Goal: Task Accomplishment & Management: Manage account settings

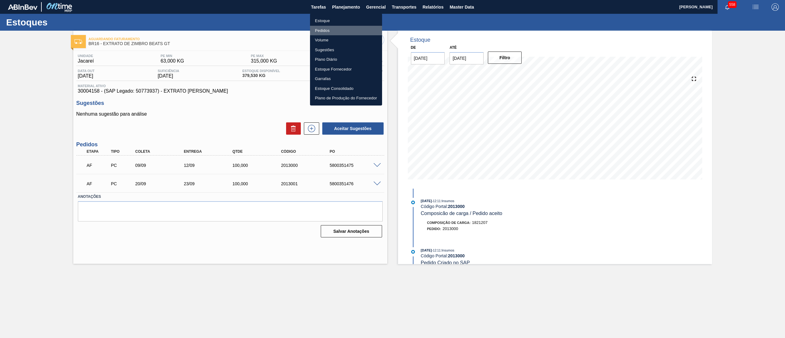
click at [336, 28] on li "Pedidos" at bounding box center [346, 31] width 72 height 10
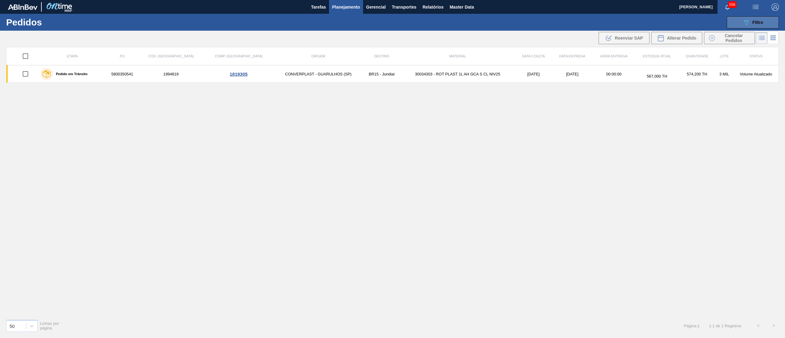
click at [753, 22] on span "Filtro" at bounding box center [757, 22] width 11 height 5
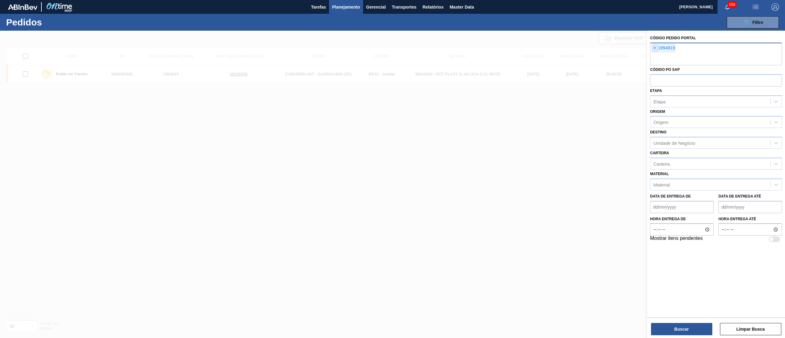
click at [652, 50] on span "×" at bounding box center [655, 47] width 6 height 7
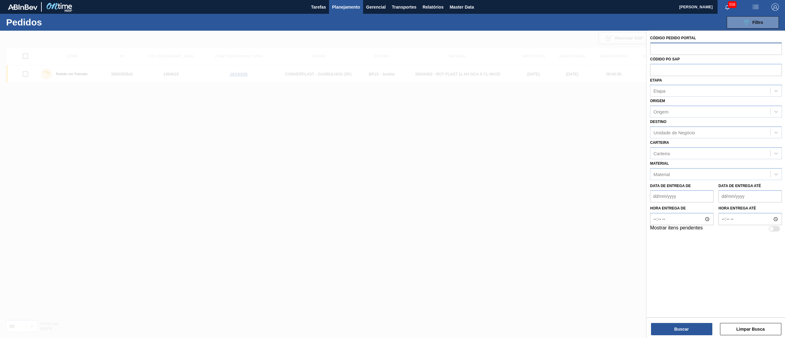
paste input "1991206"
type input "1991206"
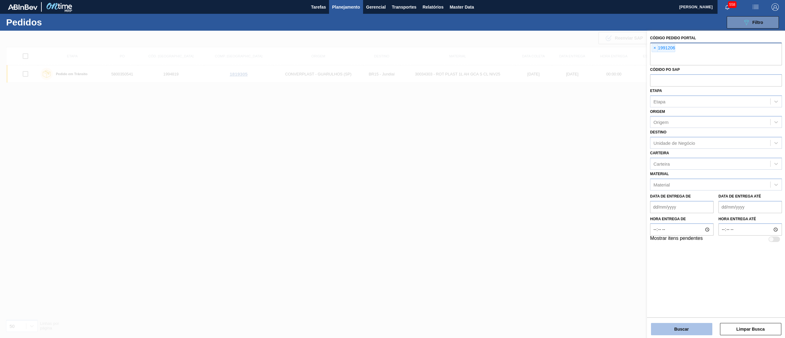
click at [667, 328] on button "Buscar" at bounding box center [681, 329] width 61 height 12
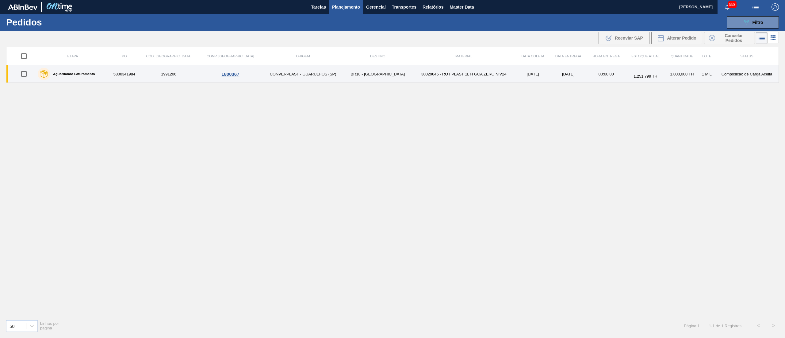
click at [411, 75] on td "30029045 - ROT PLAST 1L H GCA ZERO NIV24" at bounding box center [463, 73] width 105 height 17
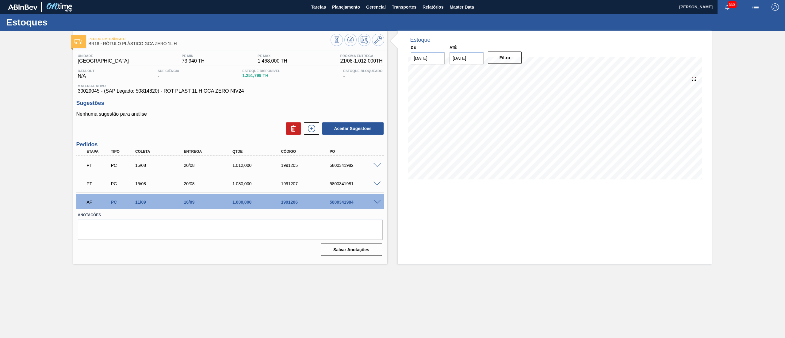
click at [378, 201] on span at bounding box center [376, 202] width 7 height 5
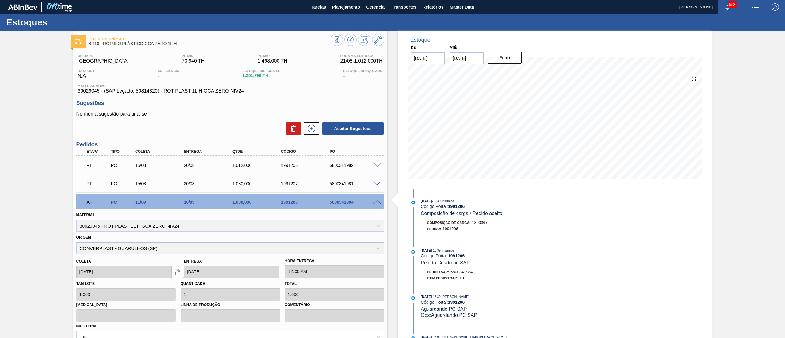
scroll to position [71, 0]
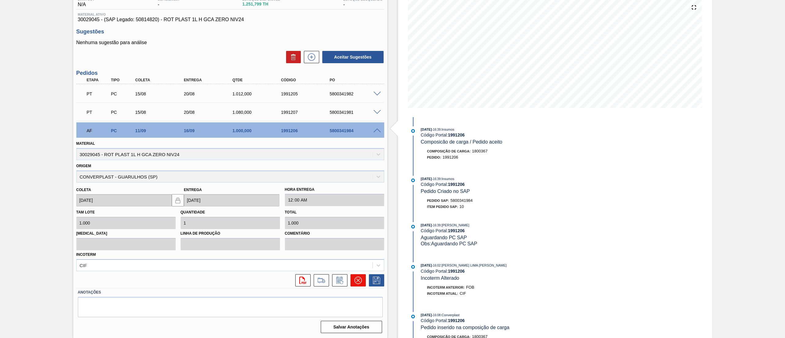
click at [357, 283] on icon at bounding box center [357, 280] width 7 height 7
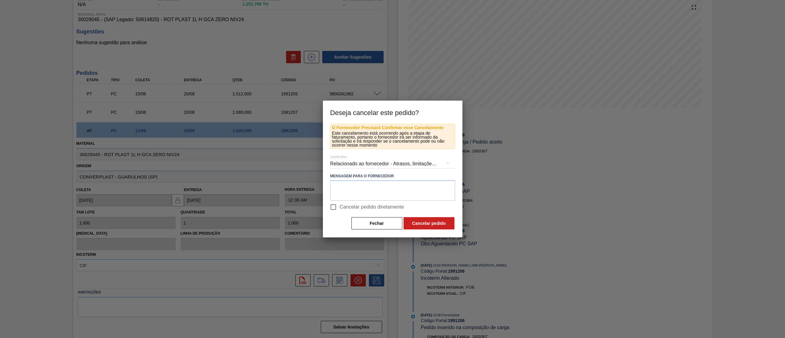
click at [354, 164] on div "Relacionado ao fornecedor - Atrasos, limitações de capacidade, etc." at bounding box center [392, 163] width 125 height 17
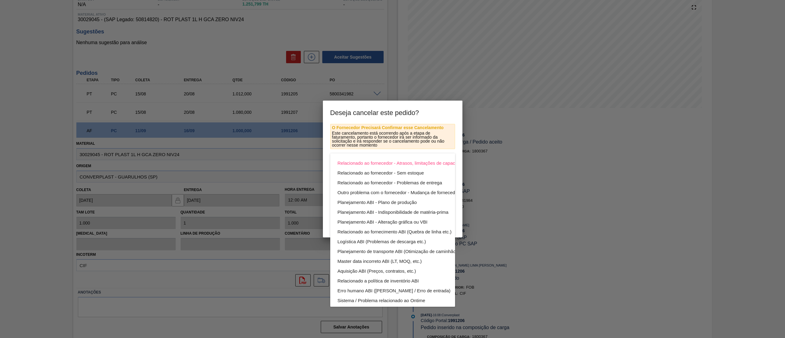
scroll to position [42, 0]
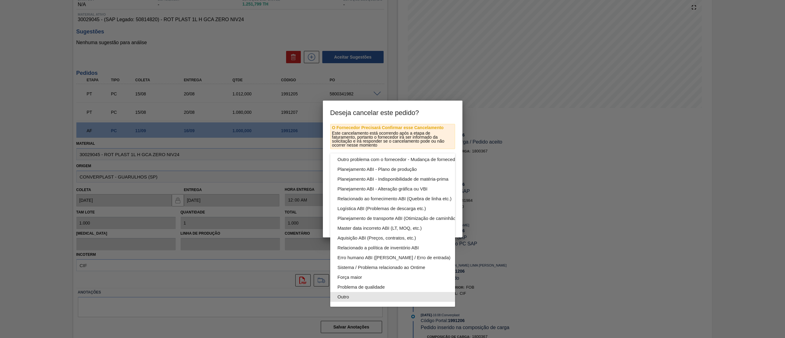
click at [359, 292] on div "Outro" at bounding box center [407, 297] width 139 height 10
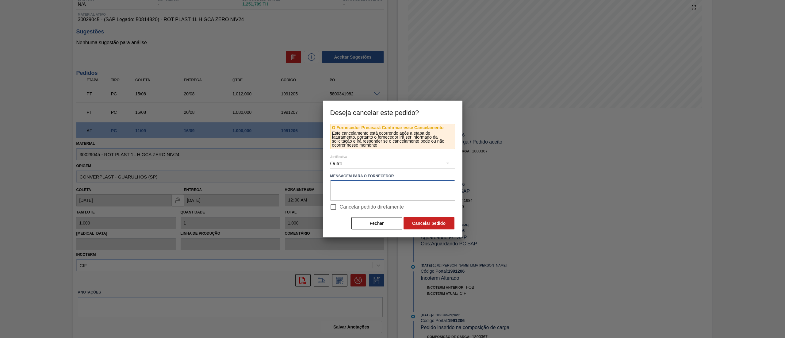
click at [344, 189] on textarea at bounding box center [392, 190] width 125 height 20
type textarea "."
click at [338, 208] on input "Cancelar pedido diretamente" at bounding box center [333, 206] width 13 height 13
checkbox input "true"
click at [432, 220] on button "Cancelar pedido" at bounding box center [428, 223] width 51 height 12
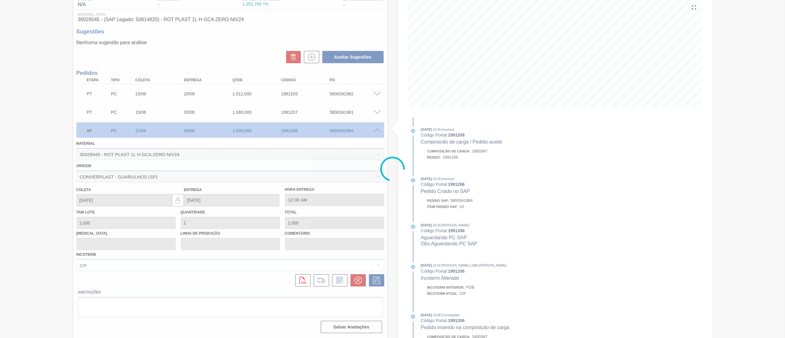
scroll to position [0, 0]
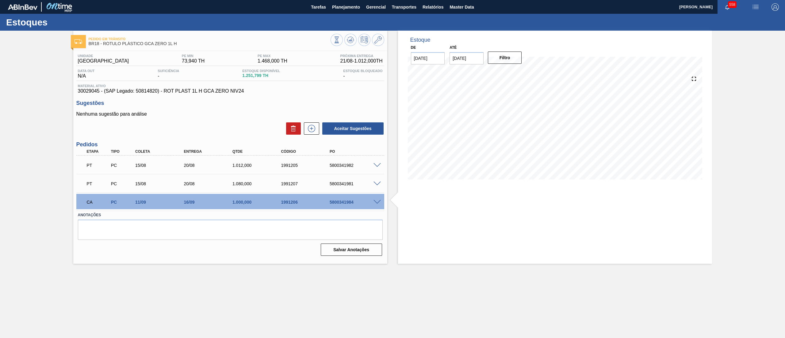
click at [376, 201] on span at bounding box center [376, 202] width 7 height 5
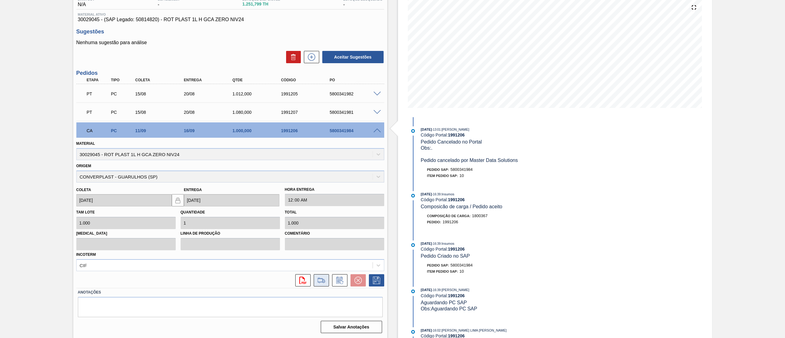
click at [318, 284] on button at bounding box center [321, 280] width 15 height 12
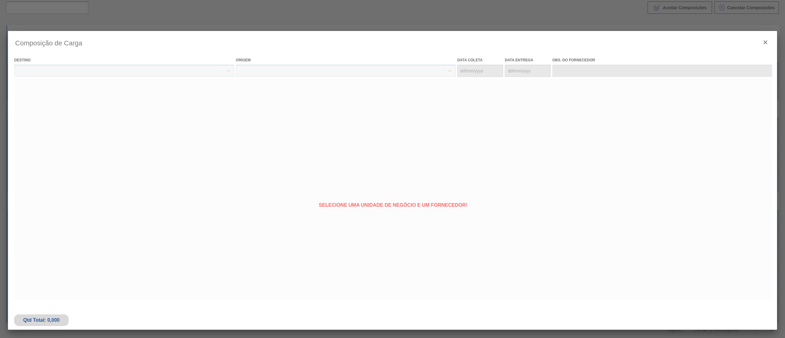
type coleta "[DATE]"
type entrega "[DATE]"
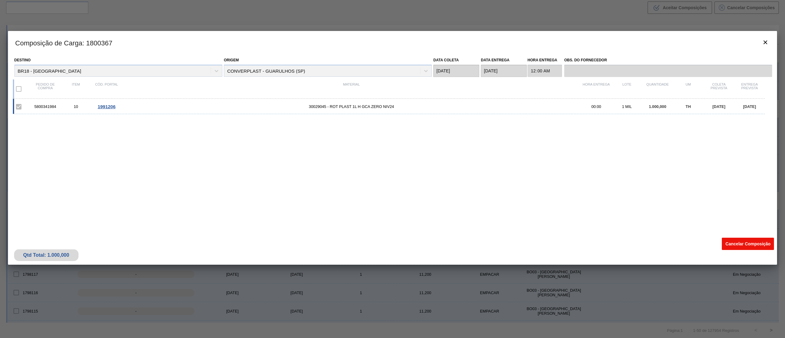
click at [752, 244] on button "Cancelar Composição" at bounding box center [748, 244] width 52 height 12
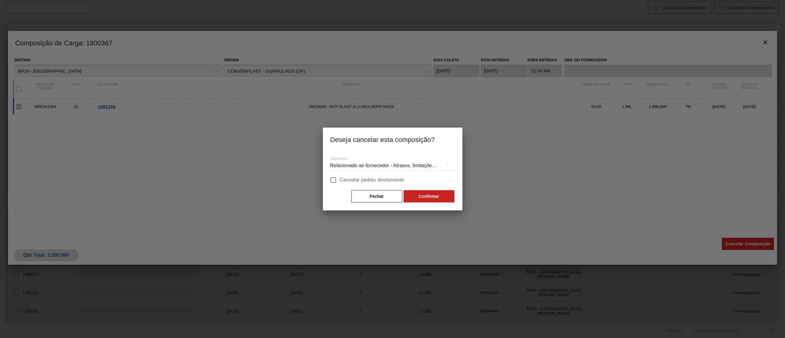
click at [366, 162] on div "Relacionado ao fornecedor - Atrasos, limitações de capacidade, etc." at bounding box center [392, 165] width 125 height 17
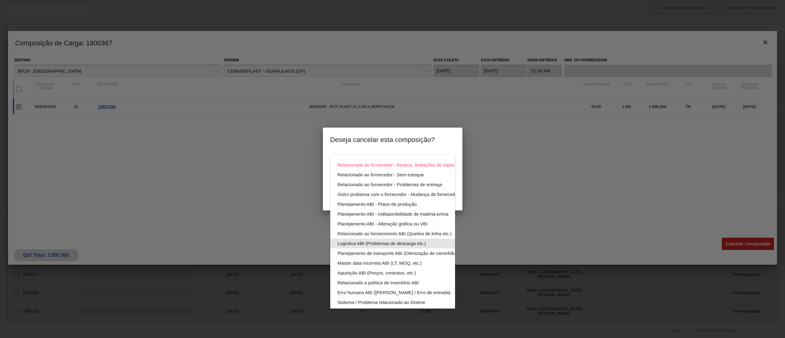
scroll to position [42, 0]
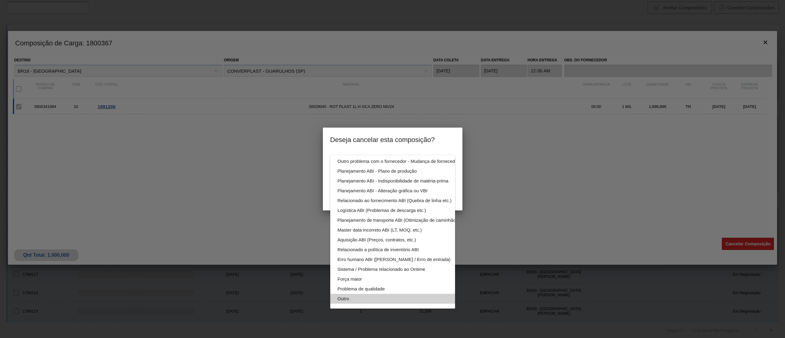
click at [385, 294] on div "Outro" at bounding box center [407, 299] width 139 height 10
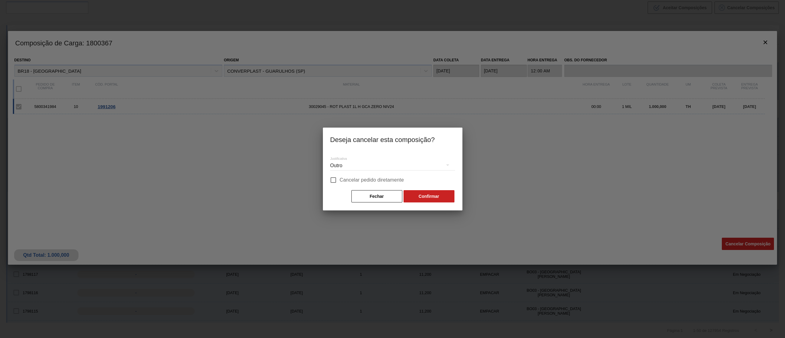
click at [333, 181] on input "Cancelar pedido diretamente" at bounding box center [333, 180] width 13 height 13
checkbox input "true"
click at [434, 192] on button "Confirmar" at bounding box center [428, 196] width 51 height 12
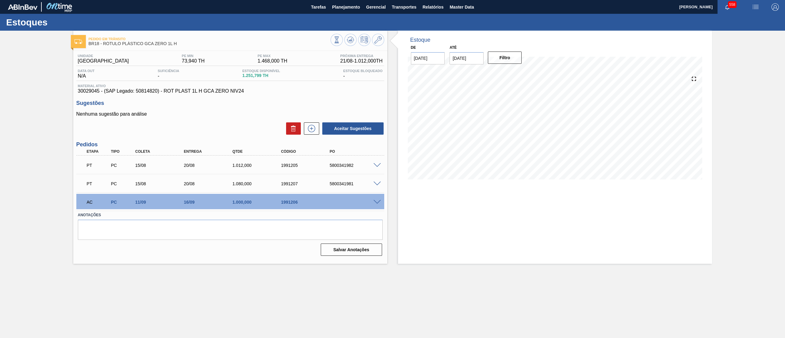
click at [373, 201] on span at bounding box center [376, 202] width 7 height 5
click at [378, 202] on span at bounding box center [376, 202] width 7 height 5
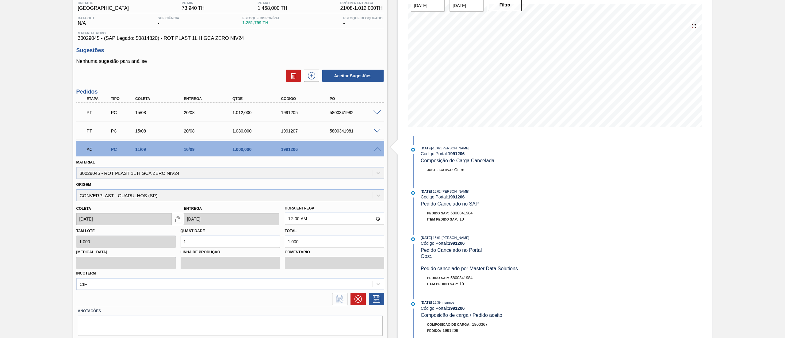
scroll to position [71, 0]
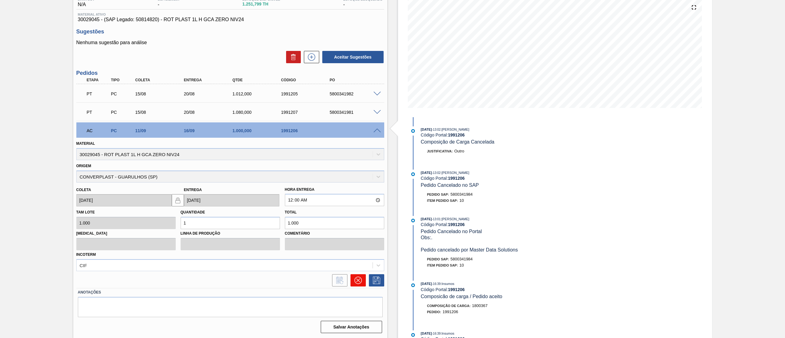
click at [359, 283] on icon at bounding box center [357, 280] width 7 height 7
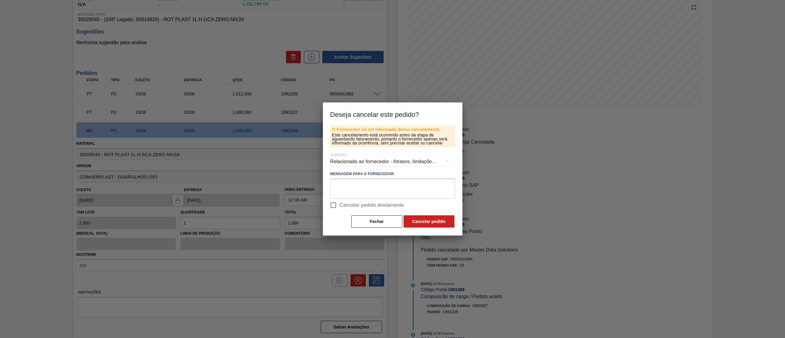
click at [370, 158] on div "Relacionado ao fornecedor - Atrasos, limitações de capacidade, etc." at bounding box center [392, 161] width 125 height 17
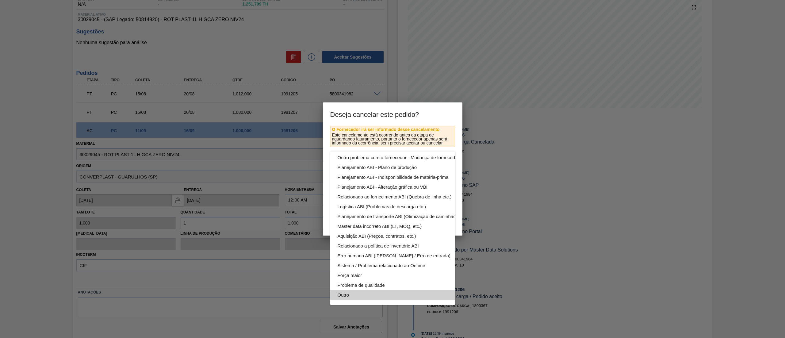
click at [372, 290] on div "Outro" at bounding box center [407, 295] width 139 height 10
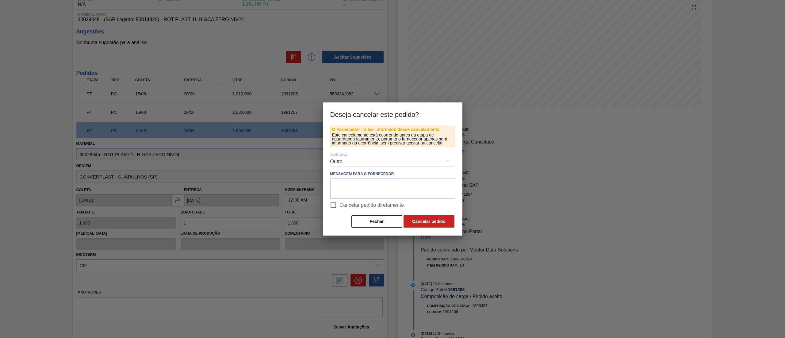
click at [333, 202] on input "Cancelar pedido diretamente" at bounding box center [333, 205] width 13 height 13
checkbox input "true"
click at [418, 220] on button "Cancelar pedido" at bounding box center [428, 221] width 51 height 12
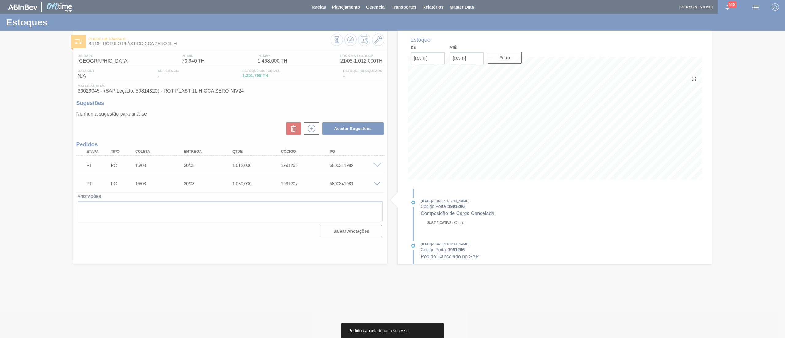
scroll to position [0, 0]
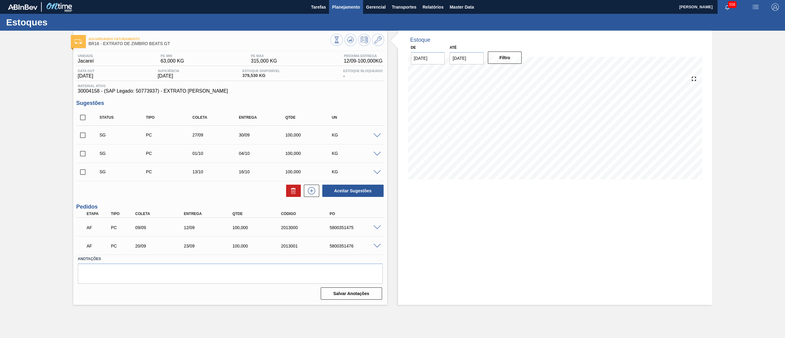
click at [355, 6] on span "Planejamento" at bounding box center [346, 6] width 28 height 7
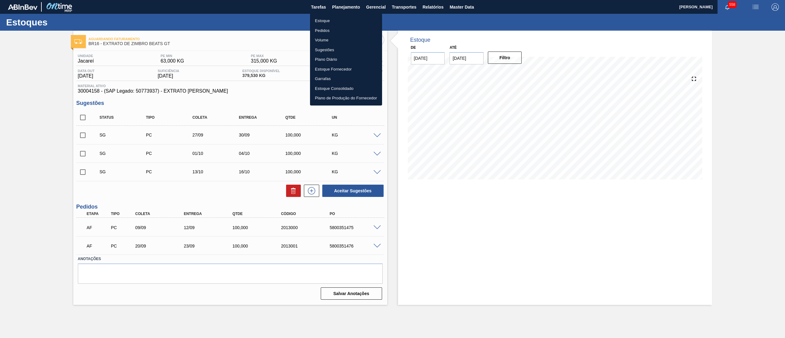
click at [355, 16] on li "Estoque" at bounding box center [346, 21] width 72 height 10
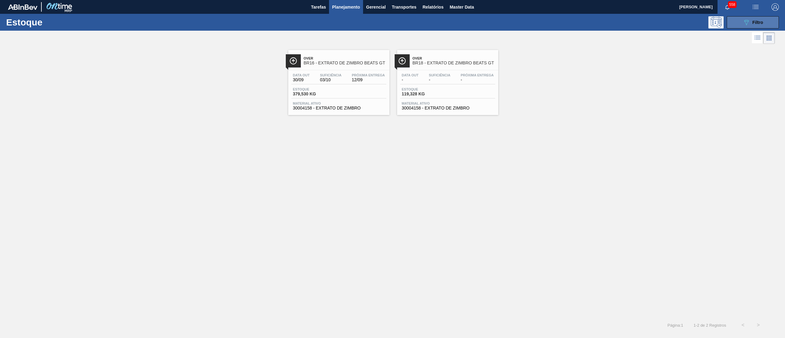
click at [755, 21] on span "Filtro" at bounding box center [757, 22] width 11 height 5
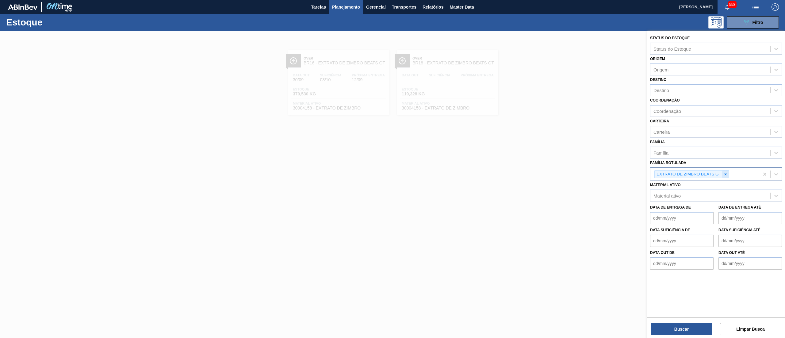
click at [724, 174] on icon at bounding box center [725, 174] width 4 height 4
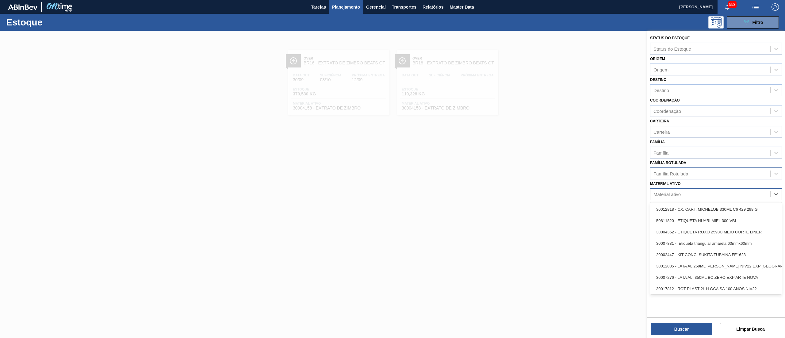
click at [707, 194] on div "Material ativo" at bounding box center [710, 194] width 120 height 9
paste ativo "ROT PLAST 1L H GCA ZERO NIV24"
type ativo "ROT PLAST 1L H GCA ZERO NIV24"
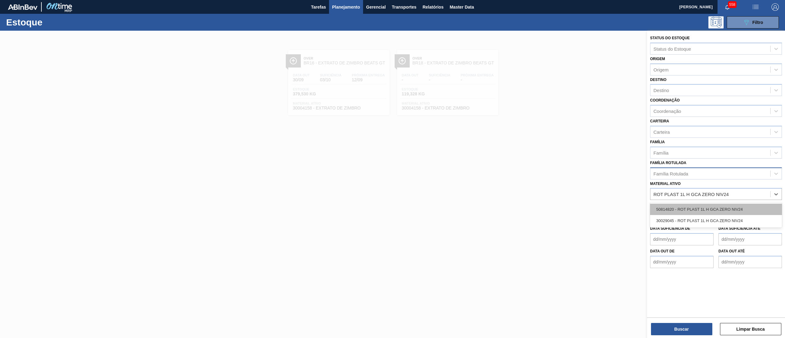
click at [707, 210] on div "50814820 - ROT PLAST 1L H GCA ZERO NIV24" at bounding box center [716, 209] width 132 height 11
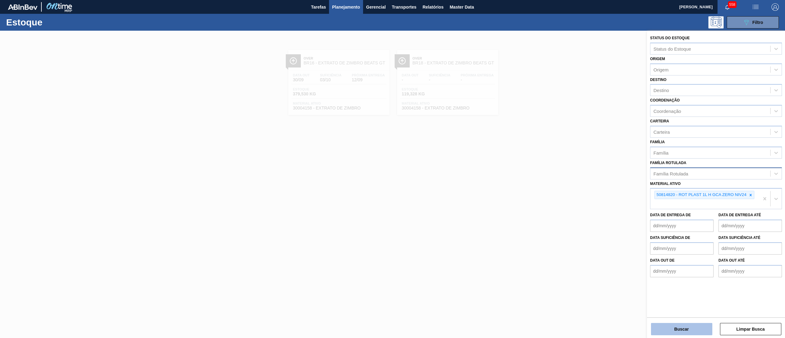
click at [673, 325] on button "Buscar" at bounding box center [681, 329] width 61 height 12
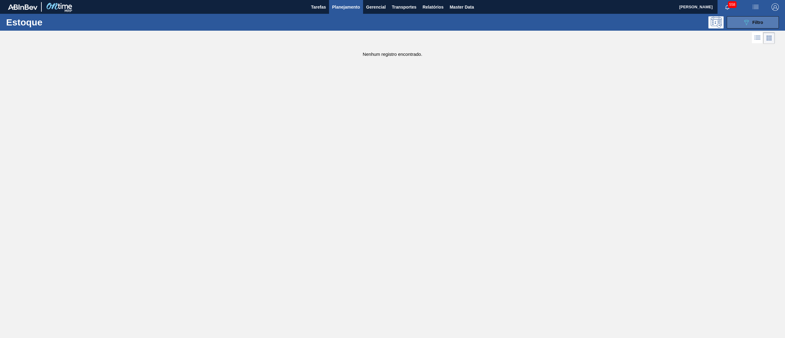
click at [739, 24] on button "089F7B8B-B2A5-4AFE-B5C0-19BA573D28AC Filtro" at bounding box center [753, 22] width 52 height 12
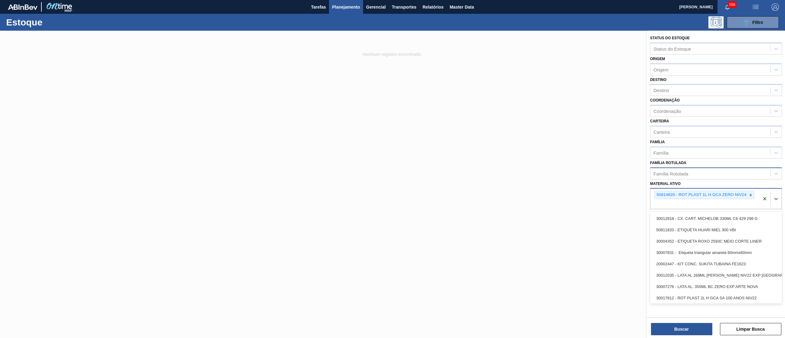
click at [732, 202] on div "50814820 - ROT PLAST 1L H GCA ZERO NIV24" at bounding box center [704, 199] width 109 height 20
paste ativo "ROT PLAST 1L H GCA ZERO NIV24"
type ativo "ROT PLAST 1L H GCA ZERO NIV24"
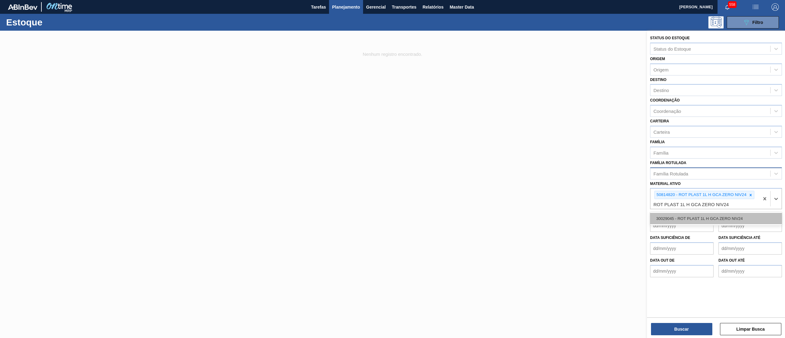
click at [737, 218] on div "30029045 - ROT PLAST 1L H GCA ZERO NIV24" at bounding box center [716, 218] width 132 height 11
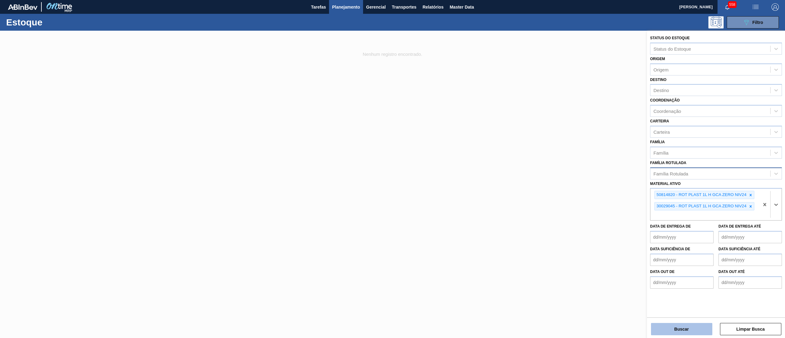
click at [674, 329] on button "Buscar" at bounding box center [681, 329] width 61 height 12
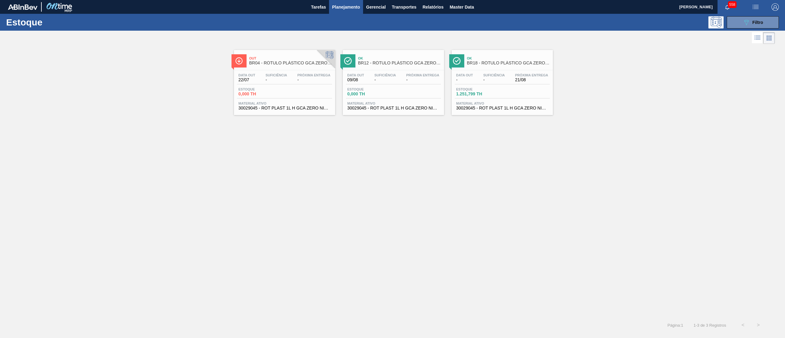
click at [304, 109] on span "30029045 - ROT PLAST 1L H GCA ZERO NIV24" at bounding box center [285, 108] width 92 height 5
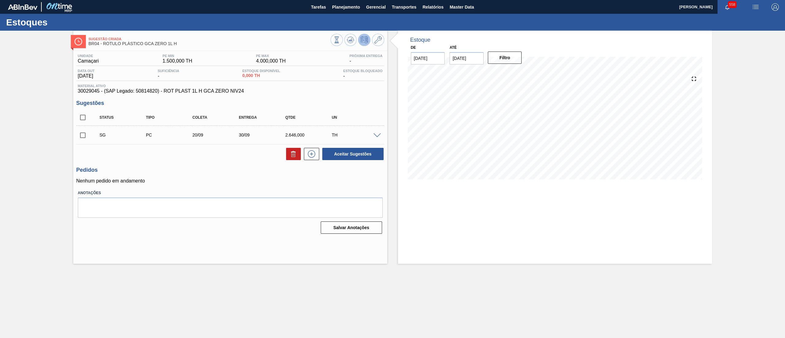
click at [376, 137] on span at bounding box center [376, 135] width 7 height 5
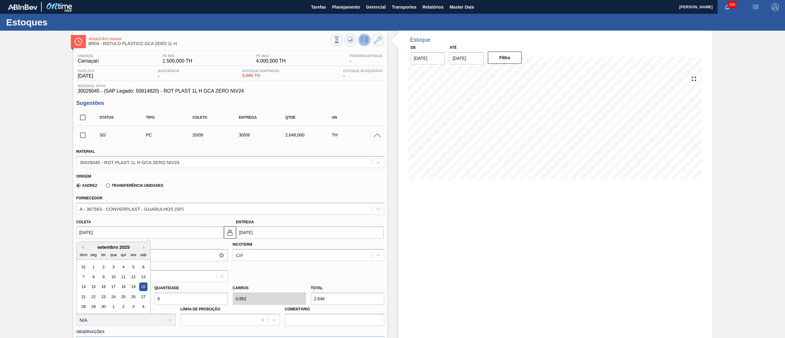
click at [113, 236] on input "[DATE]" at bounding box center [149, 232] width 147 height 12
click at [94, 297] on div "22" at bounding box center [93, 296] width 8 height 8
type input "[DATE]"
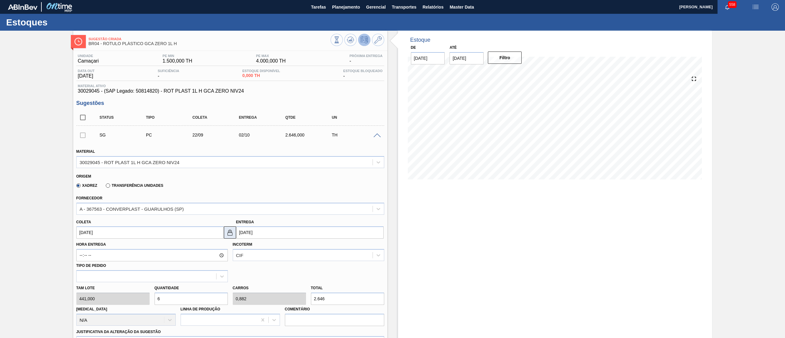
click at [227, 233] on img at bounding box center [229, 232] width 7 height 7
click at [248, 235] on input "[DATE]" at bounding box center [309, 232] width 147 height 12
click at [242, 248] on button "Previous Month" at bounding box center [241, 247] width 4 height 4
click at [253, 267] on div "1" at bounding box center [253, 267] width 8 height 8
type input "[DATE]"
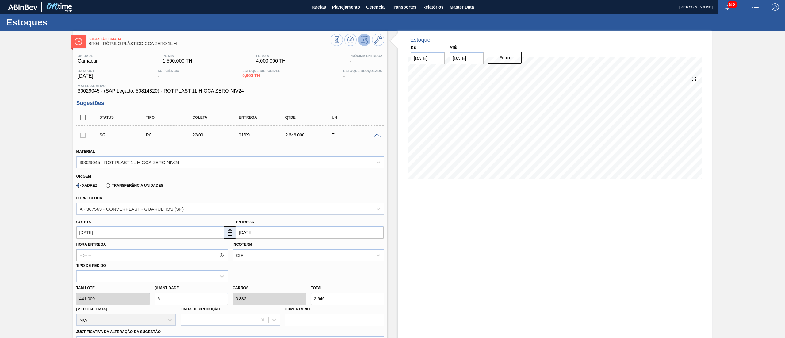
click at [230, 232] on img at bounding box center [229, 232] width 7 height 7
click at [120, 298] on div "[PERSON_NAME] 441,000 Quantidade 6 Carros 0,882 Total 2.646 [MEDICAL_DATA] N/A …" at bounding box center [230, 304] width 313 height 44
type input "1"
type input "0,147"
type input "441"
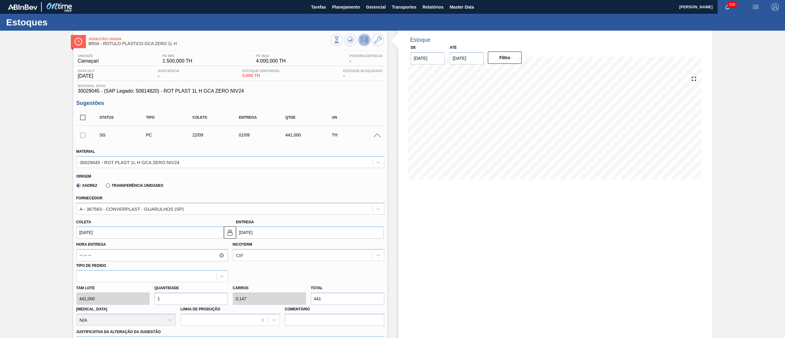
click at [134, 302] on div "[PERSON_NAME] 441,000 Quantidade 1 Carros 0,147 Total 441 [MEDICAL_DATA] N/A Li…" at bounding box center [230, 304] width 313 height 44
type input "2"
type input "0,294"
type input "882"
type input "2,2"
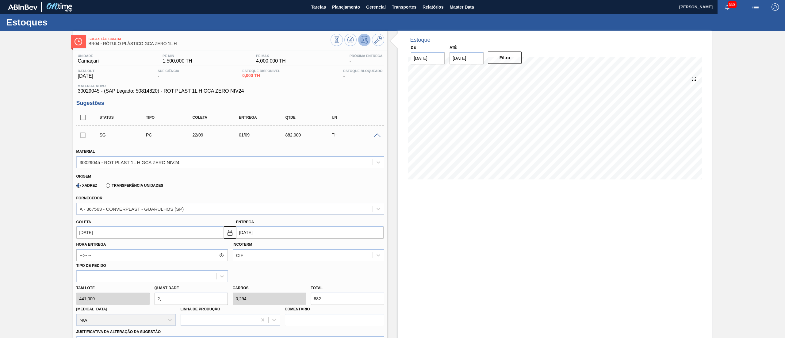
type input "0,323"
type input "970,2"
type input "2,"
type input "0,294"
type input "882"
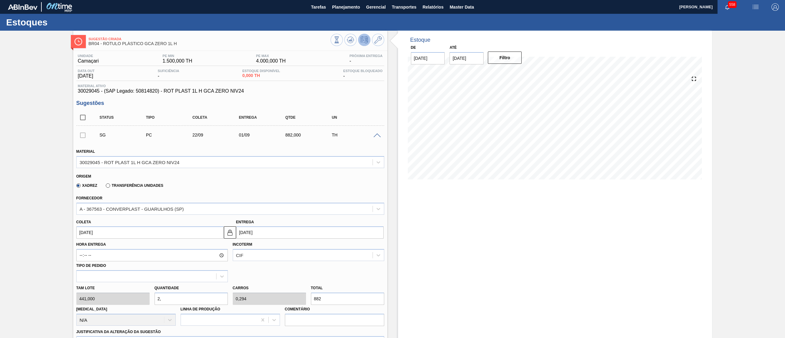
type input "2,3"
type input "0,338"
type input "1.014,3"
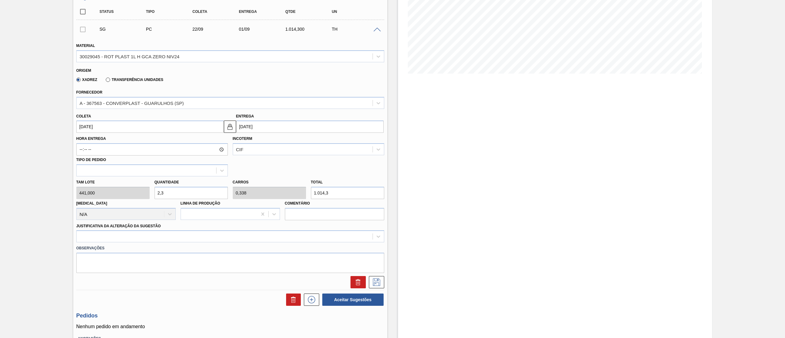
scroll to position [118, 0]
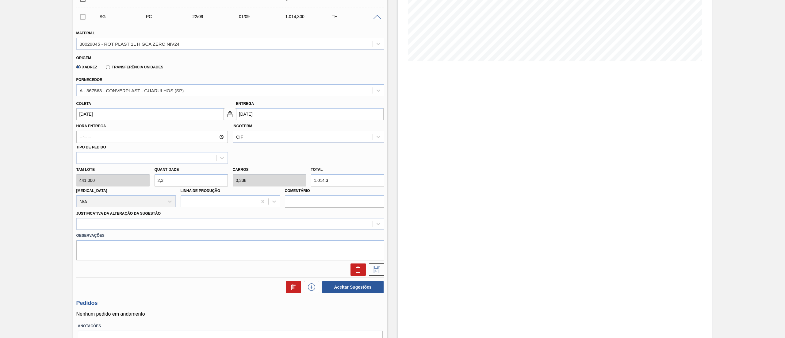
type input "2,3"
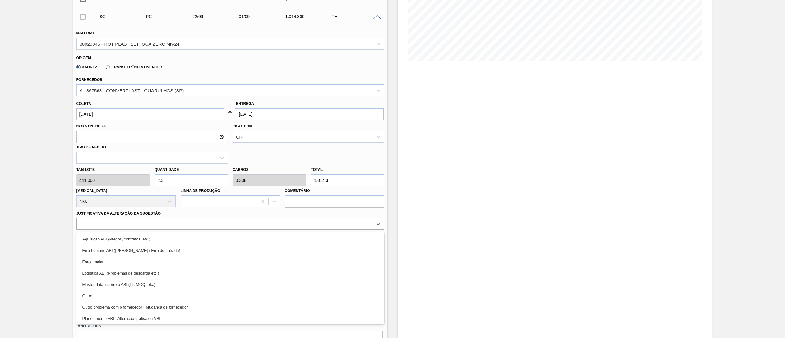
click at [98, 223] on div at bounding box center [225, 224] width 296 height 9
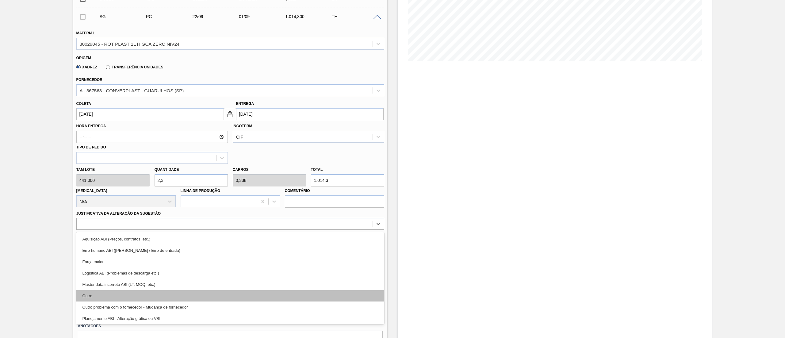
click at [101, 298] on div "Outro" at bounding box center [230, 295] width 308 height 11
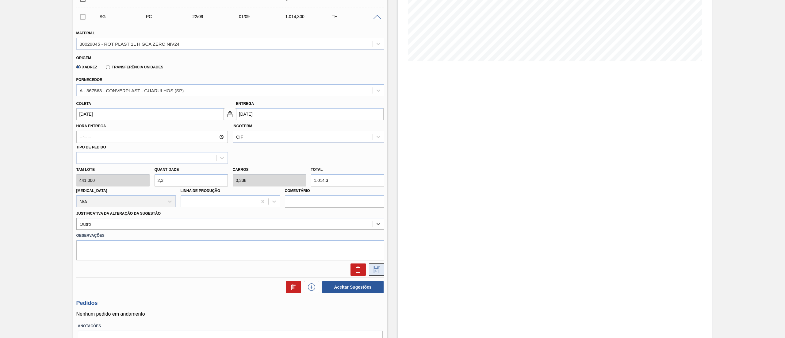
click at [374, 269] on icon at bounding box center [377, 269] width 10 height 7
click at [197, 115] on input "[DATE]" at bounding box center [149, 114] width 147 height 12
click at [81, 131] on button "Previous Month" at bounding box center [82, 129] width 4 height 4
click at [131, 177] on div "22" at bounding box center [133, 178] width 8 height 8
type input "[DATE]"
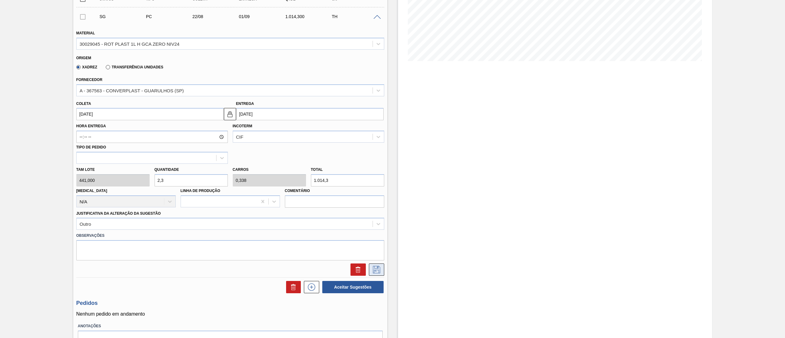
click at [373, 268] on icon at bounding box center [376, 269] width 7 height 7
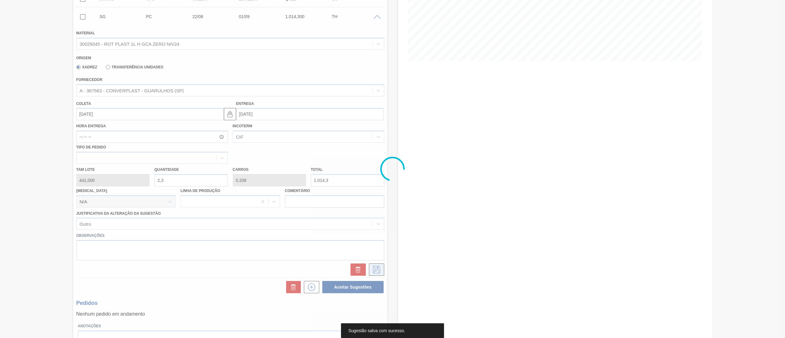
scroll to position [0, 0]
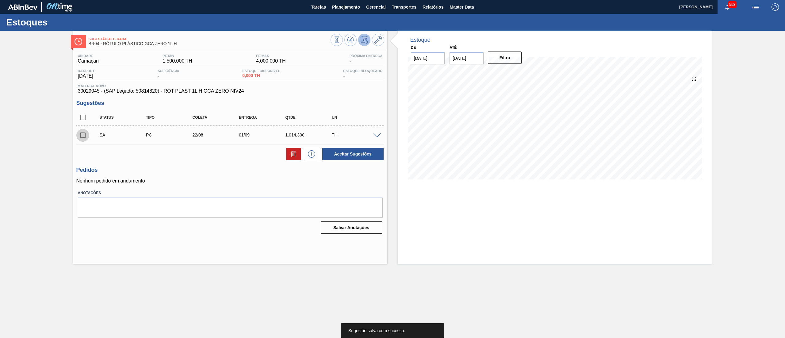
click at [78, 137] on input "checkbox" at bounding box center [82, 135] width 13 height 13
click at [367, 153] on button "Aceitar Sugestões" at bounding box center [352, 154] width 61 height 12
checkbox input "false"
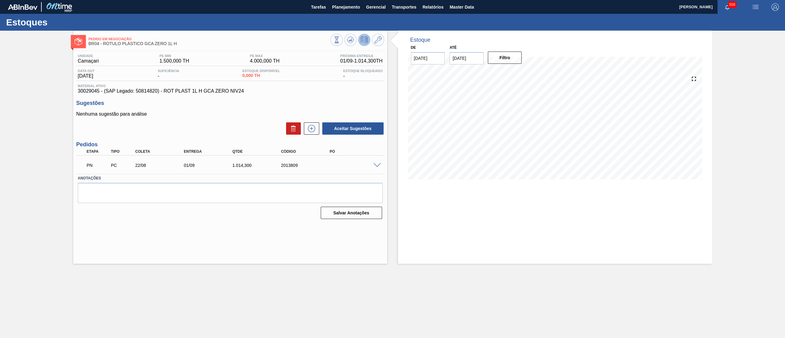
click at [300, 230] on div "Pedido em Negociação BR04 - RÓTULO PLÁSTICO GCA ZERO 1L H Unidade Camaçari PE M…" at bounding box center [230, 147] width 314 height 233
click at [351, 11] on button "Planejamento" at bounding box center [346, 7] width 34 height 14
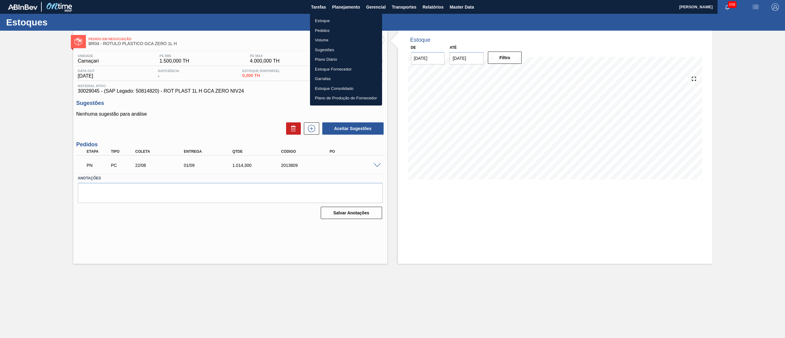
click at [342, 23] on li "Estoque" at bounding box center [346, 21] width 72 height 10
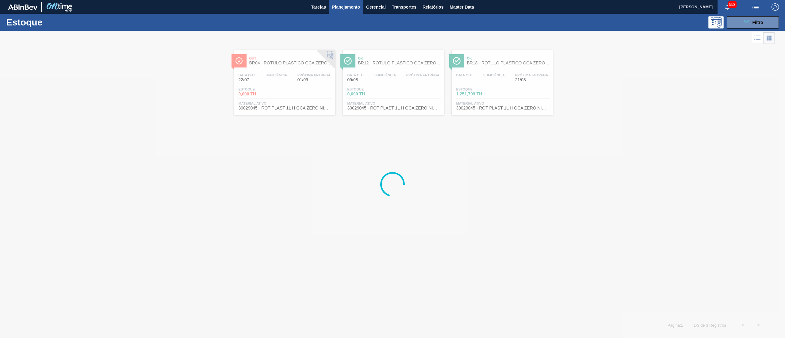
click at [608, 112] on div at bounding box center [392, 184] width 785 height 307
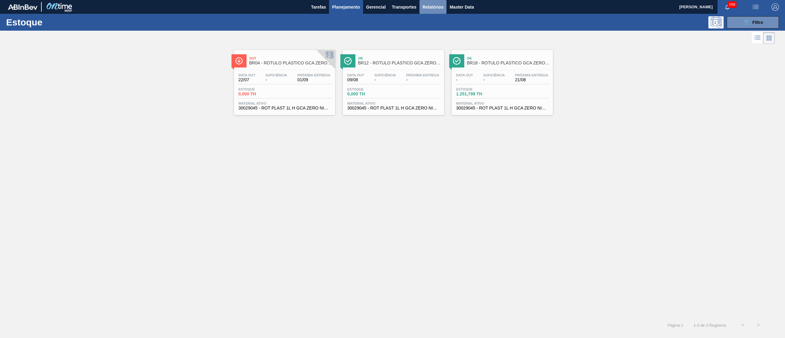
click at [434, 7] on span "Relatórios" at bounding box center [432, 6] width 21 height 7
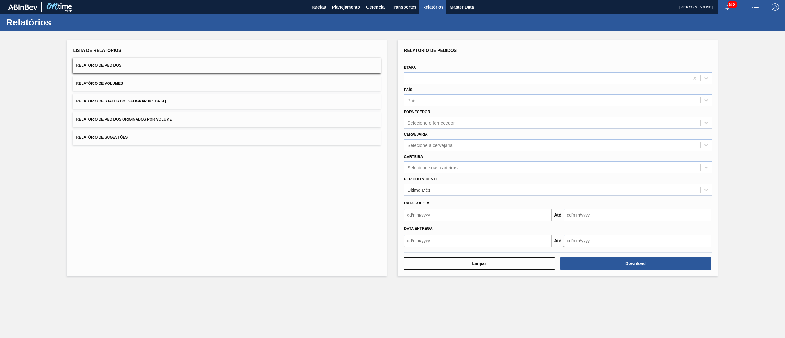
click at [136, 103] on button "Relatório de Status do [GEOGRAPHIC_DATA]" at bounding box center [227, 101] width 308 height 15
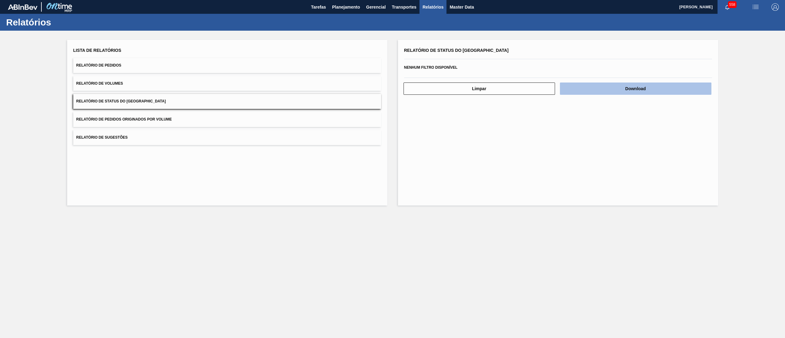
click at [583, 90] on button "Download" at bounding box center [635, 88] width 151 height 12
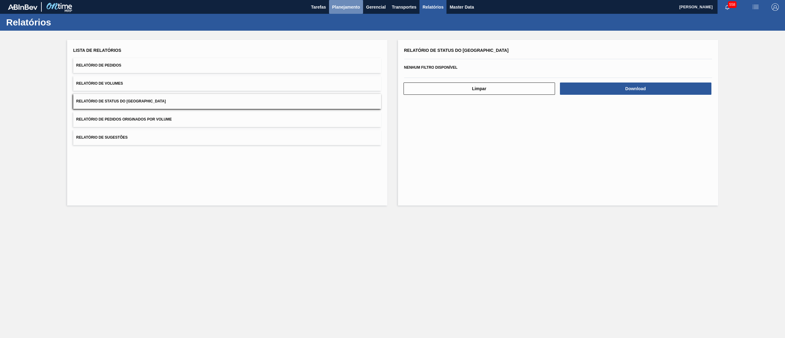
click at [343, 11] on button "Planejamento" at bounding box center [346, 7] width 34 height 14
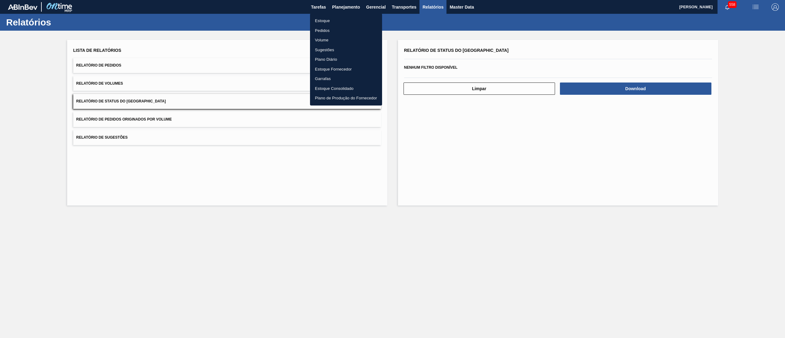
click at [339, 21] on li "Estoque" at bounding box center [346, 21] width 72 height 10
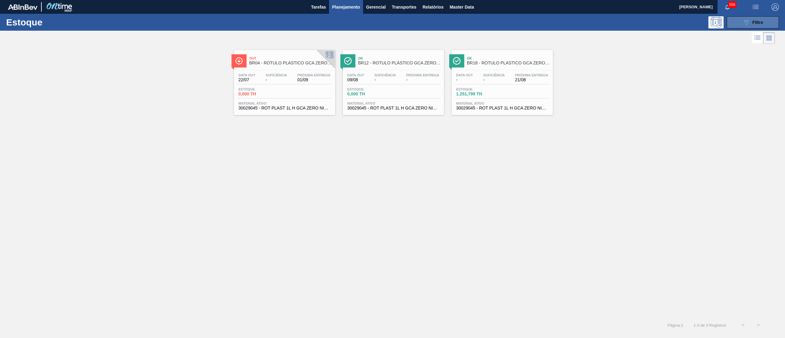
click at [772, 18] on button "089F7B8B-B2A5-4AFE-B5C0-19BA573D28AC Filtro" at bounding box center [753, 22] width 52 height 12
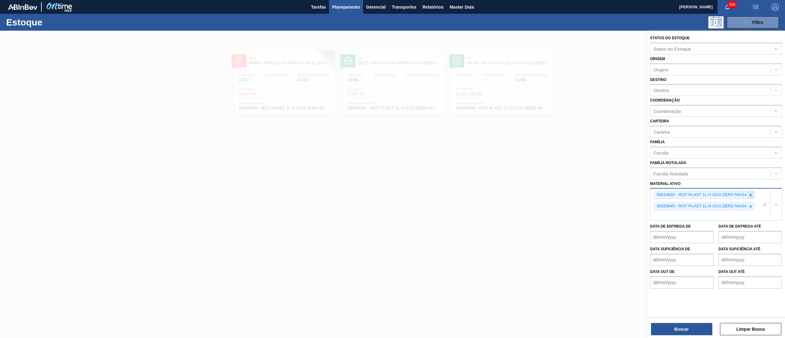
click at [748, 196] on icon at bounding box center [750, 195] width 4 height 4
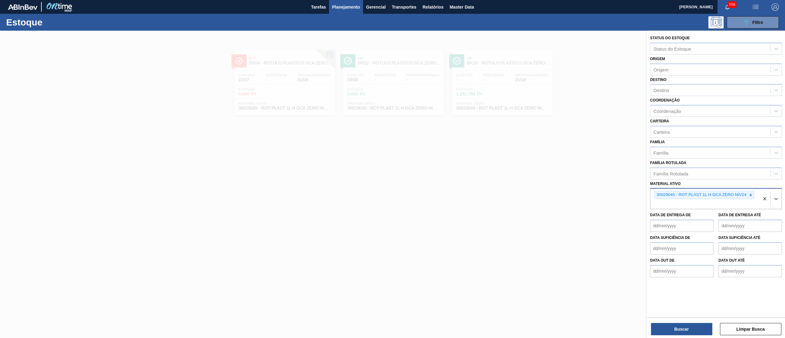
click at [748, 196] on icon at bounding box center [750, 195] width 4 height 4
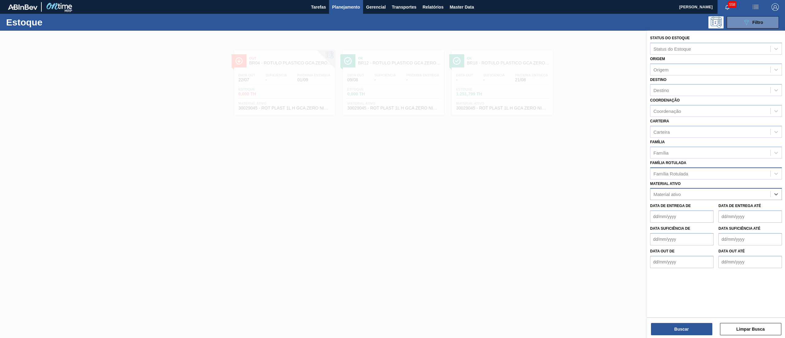
click at [723, 175] on div "Família Rotulada" at bounding box center [710, 173] width 120 height 9
type Rotulada "intens"
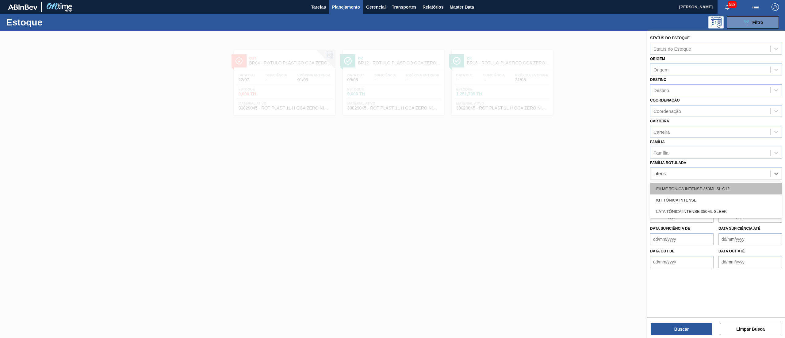
click at [708, 191] on div "FILME TONICA INTENSE 350ML SL C12" at bounding box center [716, 188] width 132 height 11
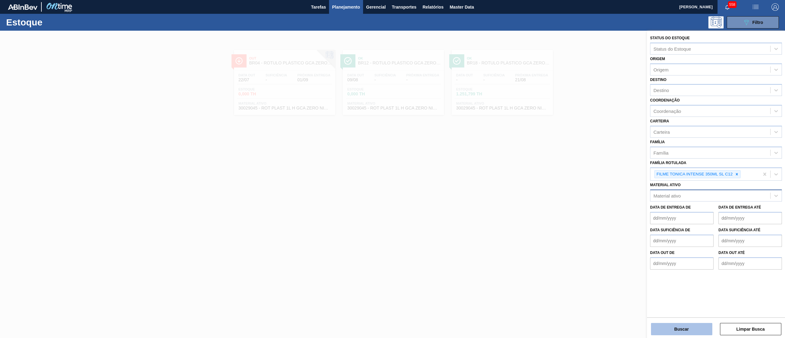
click at [685, 327] on button "Buscar" at bounding box center [681, 329] width 61 height 12
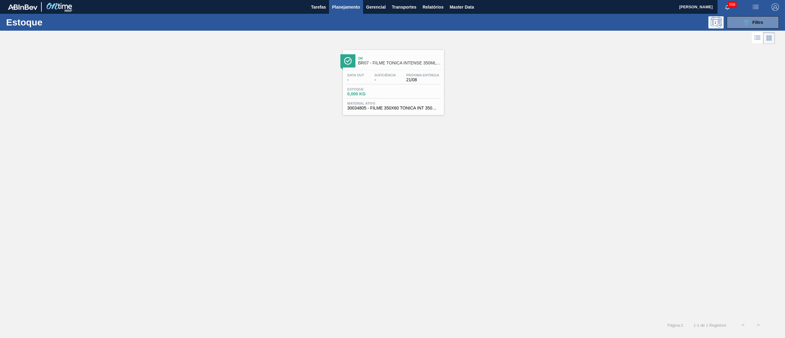
click at [384, 108] on span "30034805 - FILME 350X60 TONICA INT 350ML C12" at bounding box center [393, 108] width 92 height 5
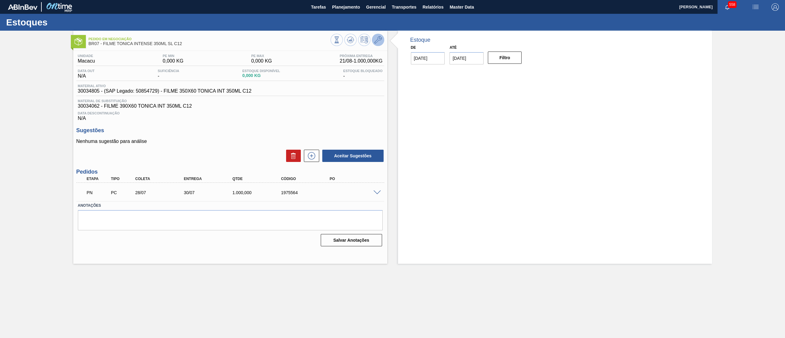
click at [377, 36] on button at bounding box center [378, 40] width 12 height 12
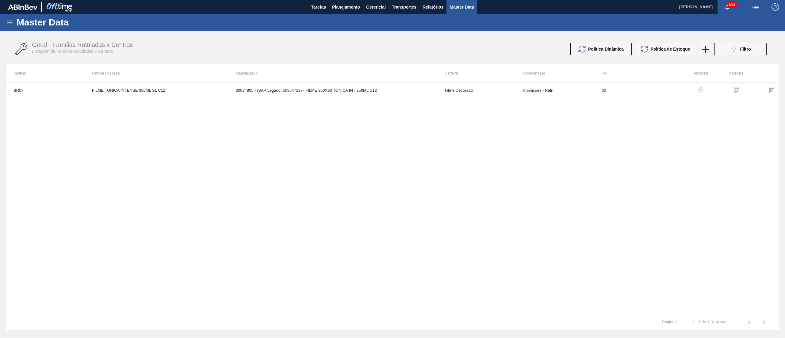
click at [733, 91] on img "button" at bounding box center [736, 90] width 6 height 6
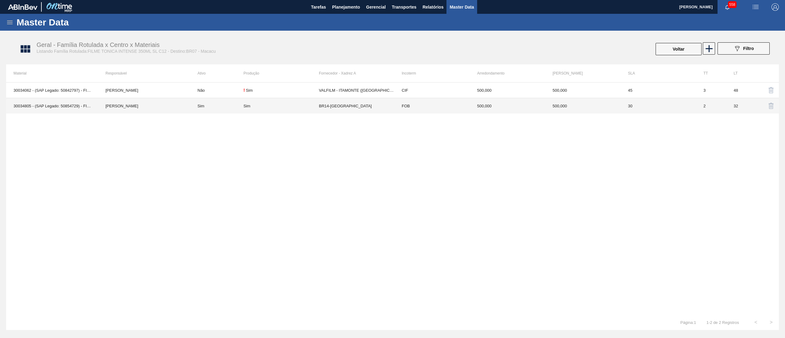
click at [51, 105] on td "30034805 - (SAP Legado: 50854729) - FILME 350X60 TONICA INT 350ML C12" at bounding box center [52, 106] width 92 height 16
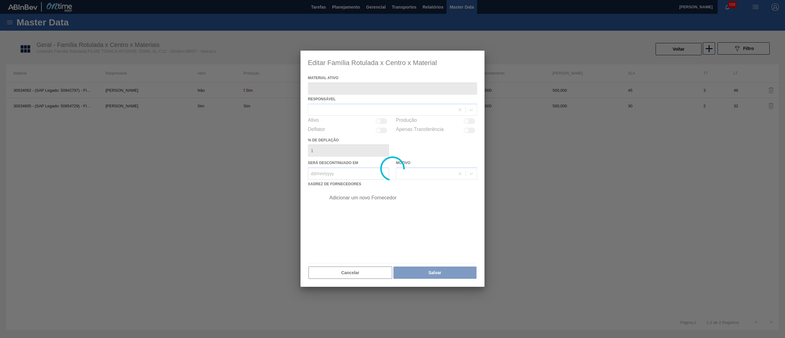
type ativo "30034805 - (SAP Legado: 50854729) - FILME 350X60 TONICA INT 350ML C12"
checkbox input "true"
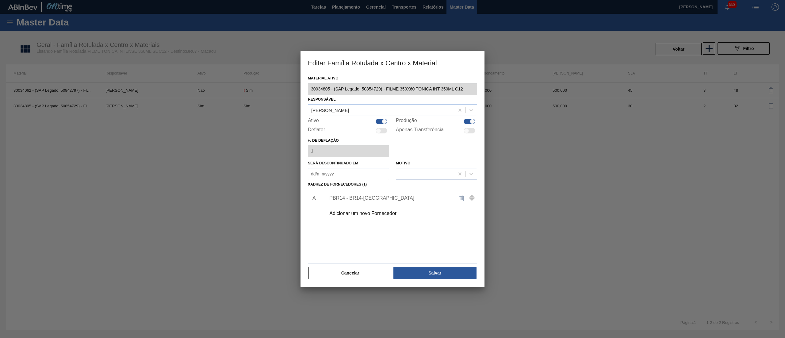
click at [374, 212] on div "Adicionar um novo Fornecedor" at bounding box center [389, 214] width 120 height 6
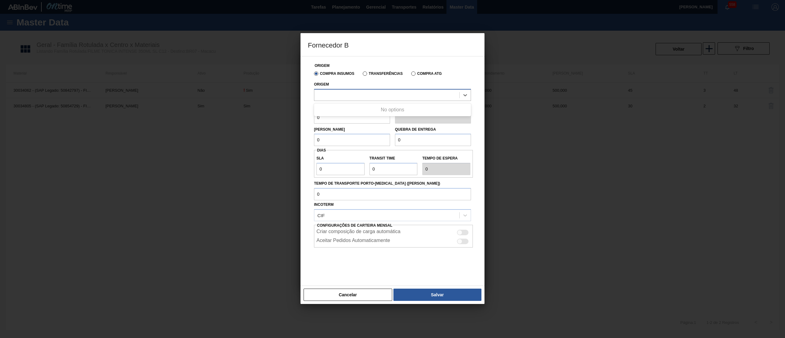
click at [356, 97] on div at bounding box center [386, 94] width 145 height 9
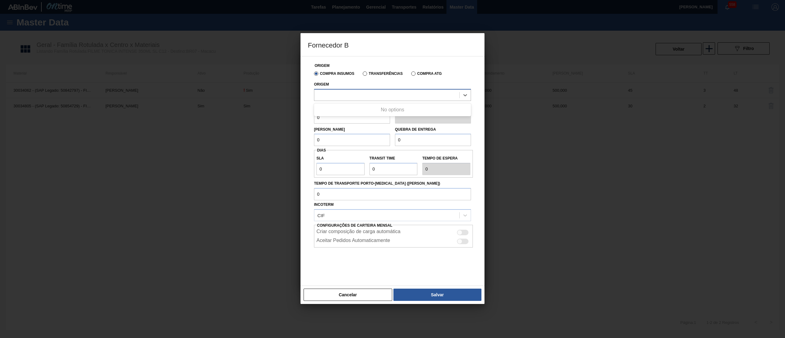
click at [356, 97] on div at bounding box center [386, 94] width 145 height 9
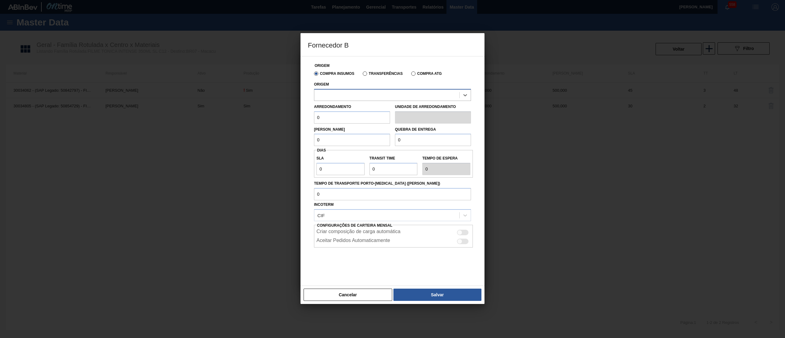
click at [356, 97] on div at bounding box center [386, 94] width 145 height 9
drag, startPoint x: 383, startPoint y: 38, endPoint x: 395, endPoint y: 66, distance: 30.6
click at [395, 66] on div "Fornecedor B Origem Compra Insumos Transferências Compra ATG Origem Arredondame…" at bounding box center [392, 168] width 184 height 271
click at [366, 83] on div "Origem" at bounding box center [392, 90] width 157 height 21
click at [365, 297] on button "Cancelar" at bounding box center [348, 294] width 89 height 12
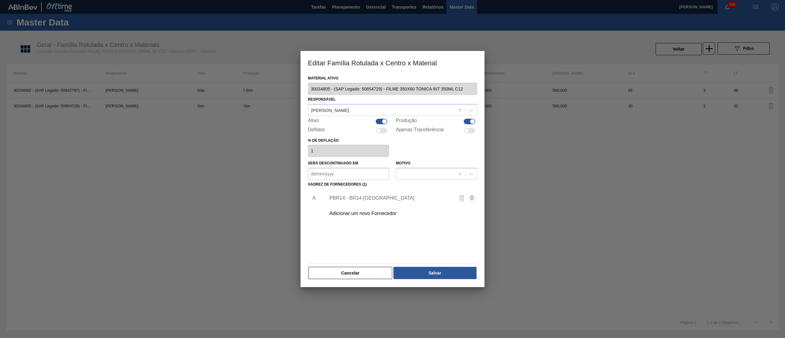
click at [227, 81] on div "Editar Família Rotulada x Centro x Material Material ativo 30034805 - (SAP Lega…" at bounding box center [392, 169] width 785 height 338
click at [366, 268] on button "Cancelar" at bounding box center [350, 273] width 84 height 12
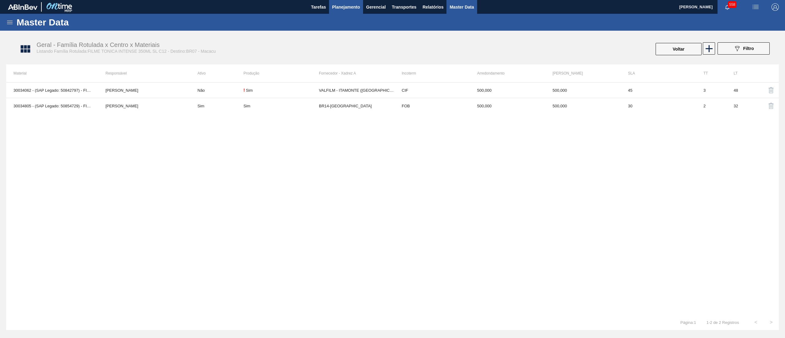
click at [351, 12] on button "Planejamento" at bounding box center [346, 7] width 34 height 14
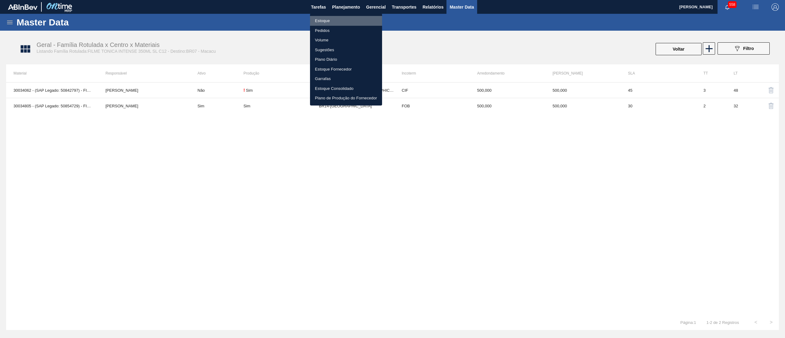
click at [346, 19] on li "Estoque" at bounding box center [346, 21] width 72 height 10
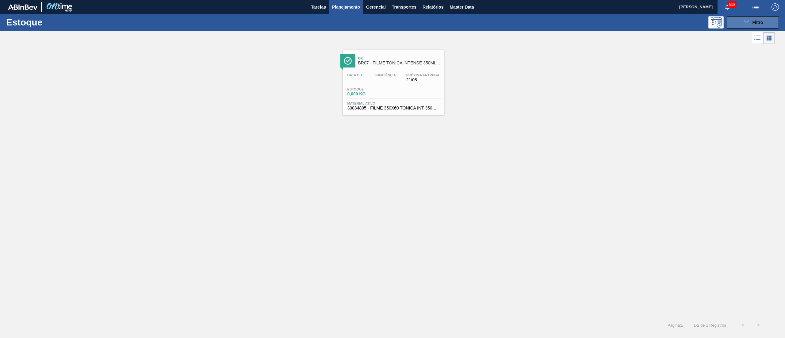
click at [764, 22] on button "089F7B8B-B2A5-4AFE-B5C0-19BA573D28AC Filtro" at bounding box center [753, 22] width 52 height 12
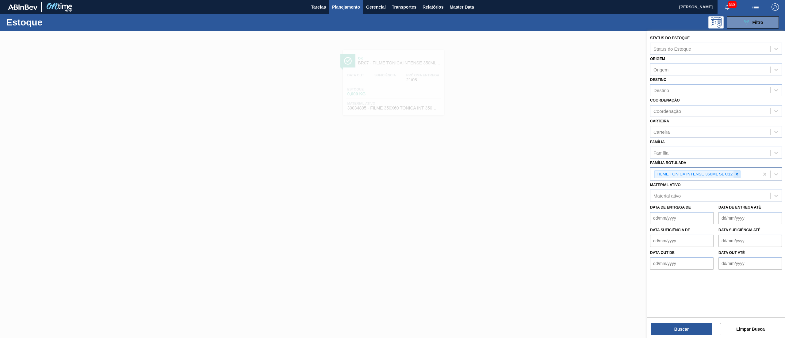
click at [739, 173] on div at bounding box center [736, 174] width 7 height 8
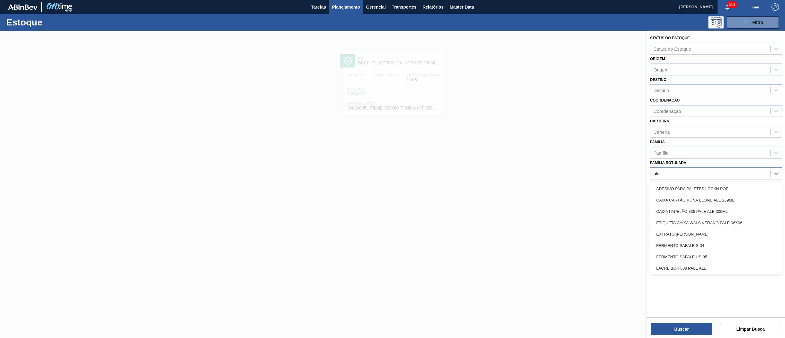
type Rotulada "alec"
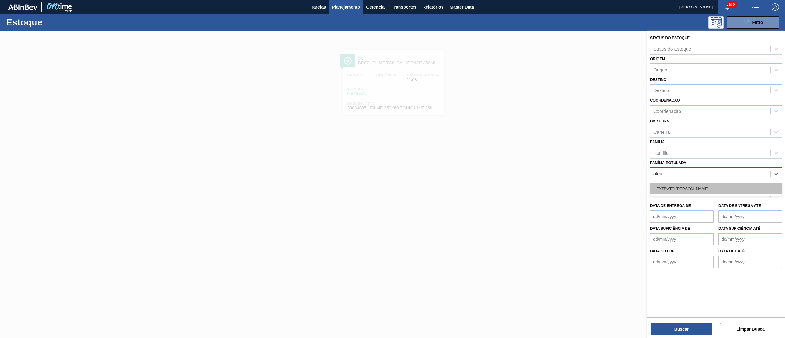
click at [737, 185] on div "EXTRATO [PERSON_NAME]" at bounding box center [716, 188] width 132 height 11
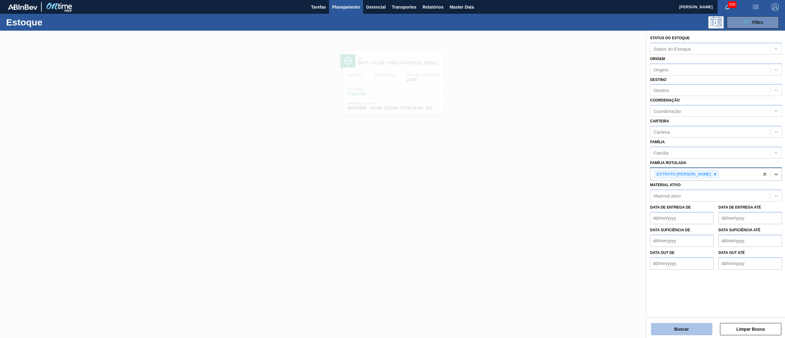
click at [676, 325] on button "Buscar" at bounding box center [681, 329] width 61 height 12
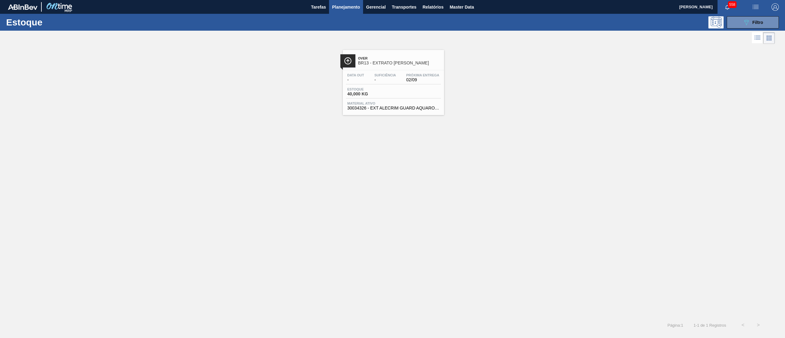
click at [407, 110] on span "30034326 - EXT ALECRIM GUARD AQUAROX4927 20KG" at bounding box center [393, 108] width 92 height 5
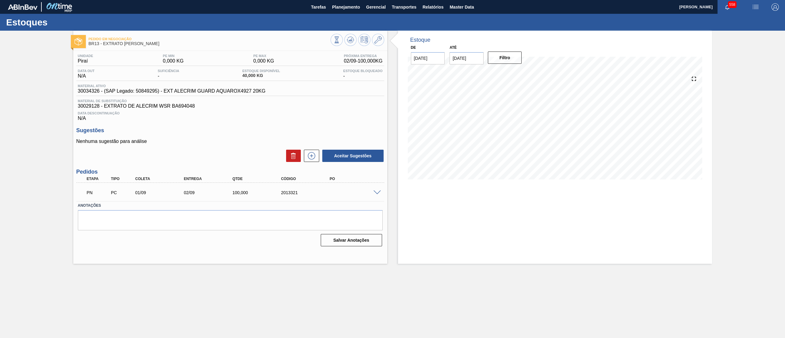
click at [380, 193] on span at bounding box center [376, 192] width 7 height 5
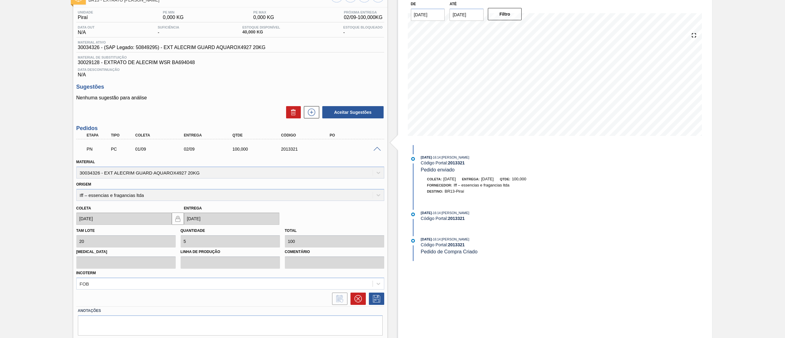
scroll to position [63, 0]
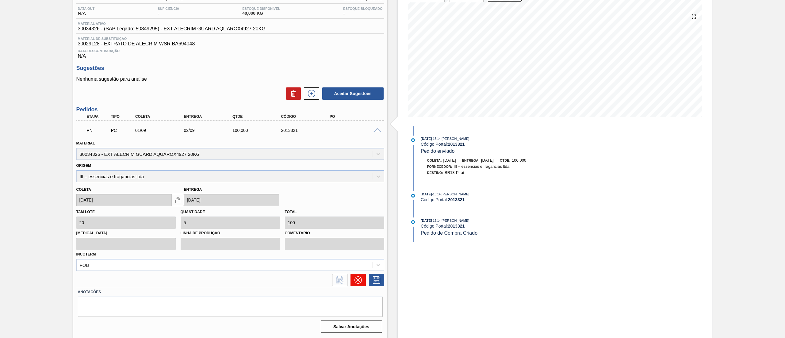
click at [360, 284] on button at bounding box center [357, 280] width 15 height 12
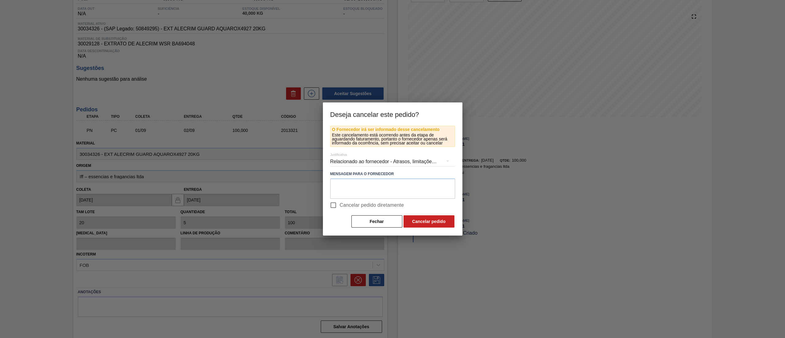
click at [357, 161] on div "Relacionado ao fornecedor - Atrasos, limitações de capacidade, etc." at bounding box center [392, 161] width 125 height 17
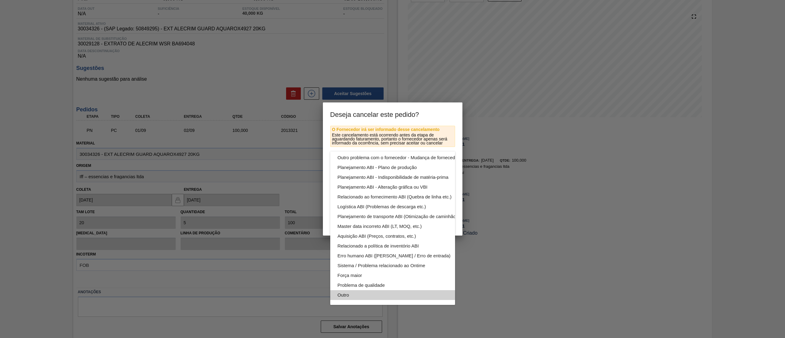
click at [362, 290] on div "Outro" at bounding box center [407, 295] width 139 height 10
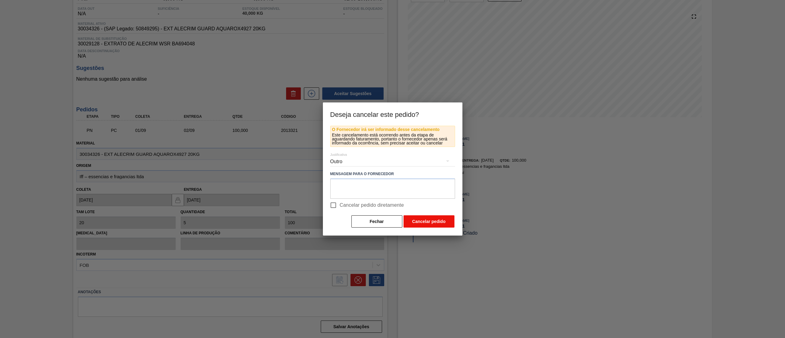
click at [434, 222] on button "Cancelar pedido" at bounding box center [428, 221] width 51 height 12
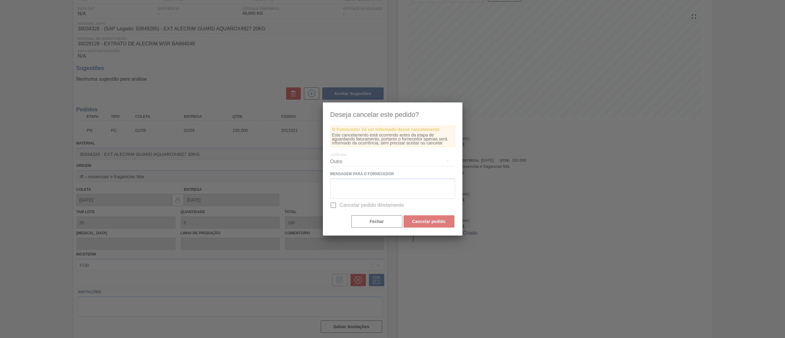
scroll to position [0, 0]
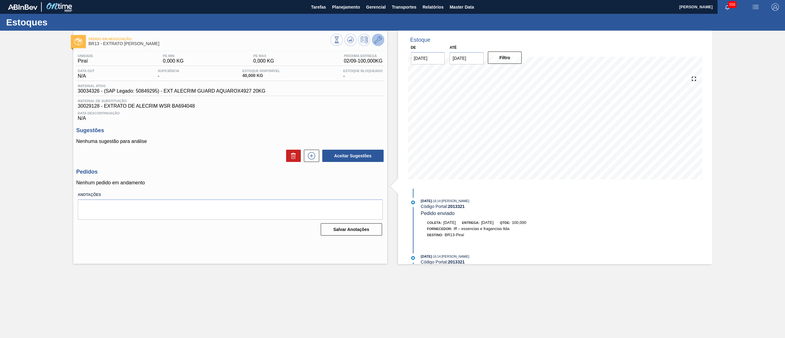
click at [377, 38] on icon at bounding box center [377, 39] width 7 height 7
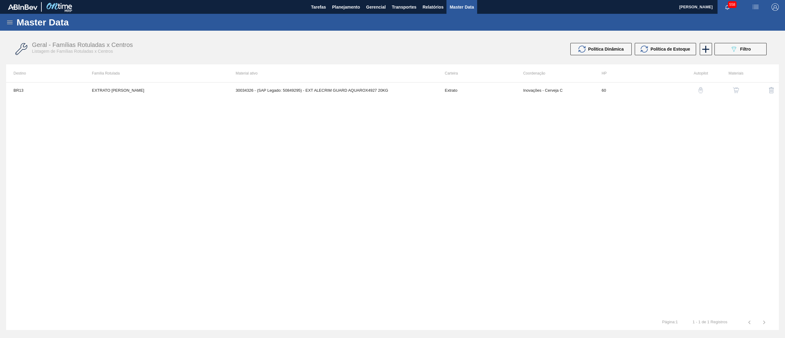
click at [733, 85] on button "button" at bounding box center [735, 90] width 15 height 15
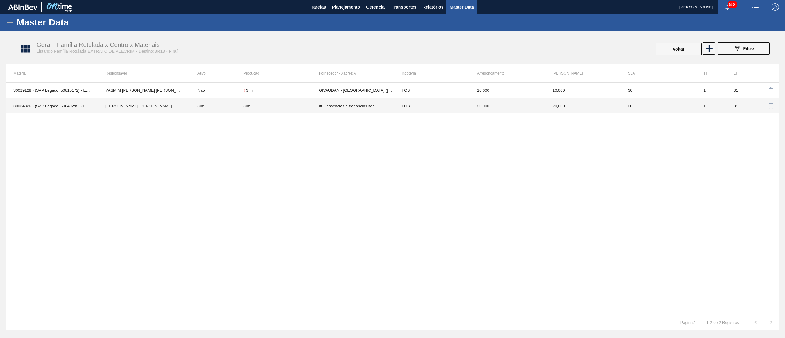
click at [364, 111] on td "Iff – essencias e fragancias ltda" at bounding box center [356, 106] width 75 height 16
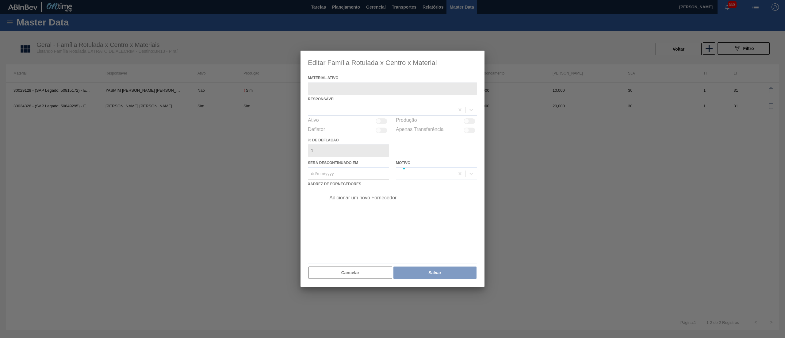
type ativo "30034326 - (SAP Legado: 50849295) - EXT ALECRIM GUARD AQUAROX4927 20KG"
checkbox input "true"
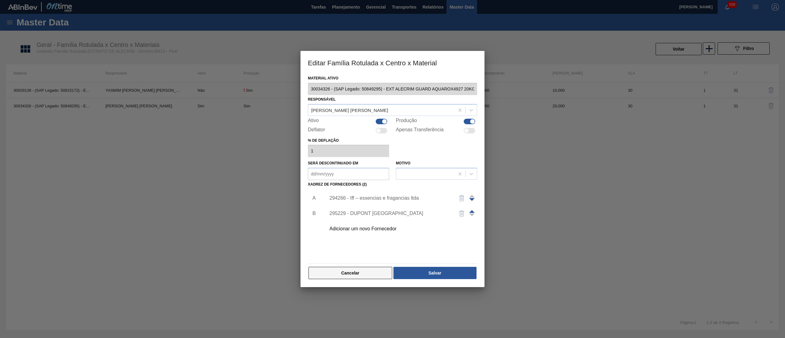
click at [359, 270] on button "Cancelar" at bounding box center [350, 273] width 84 height 12
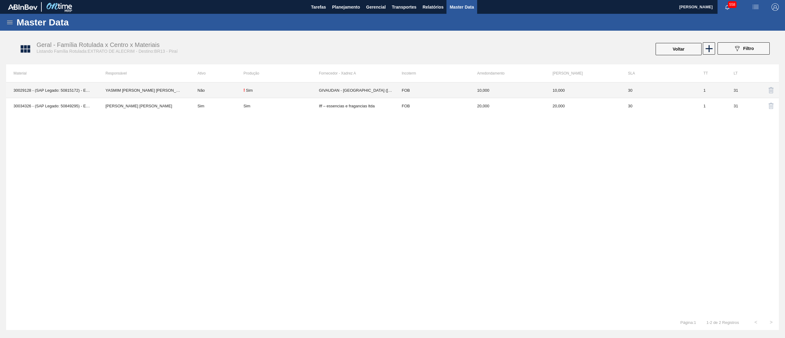
click at [349, 83] on td "GIVAUDAN - [GEOGRAPHIC_DATA] ([GEOGRAPHIC_DATA])" at bounding box center [356, 90] width 75 height 16
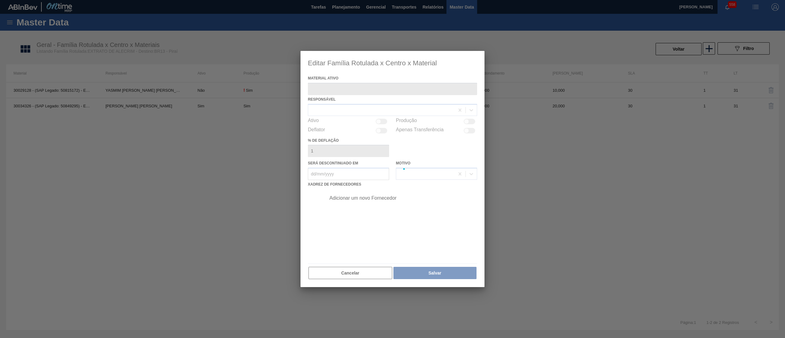
type ativo "30029128 - (SAP Legado: 50815172) - EXTRATO DE ALECRIM WSR BA694048"
checkbox input "true"
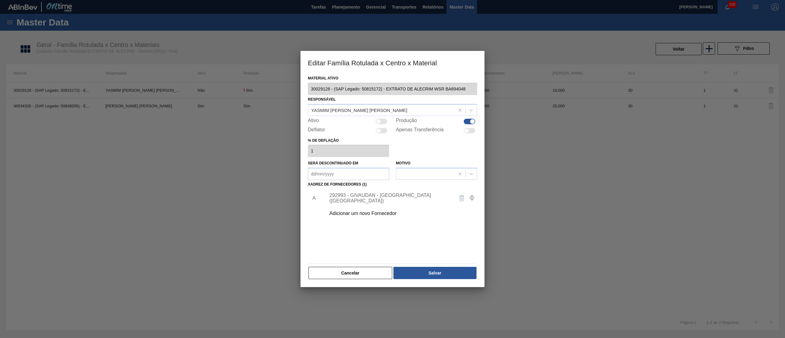
click at [354, 212] on div "Adicionar um novo Fornecedor" at bounding box center [389, 214] width 120 height 6
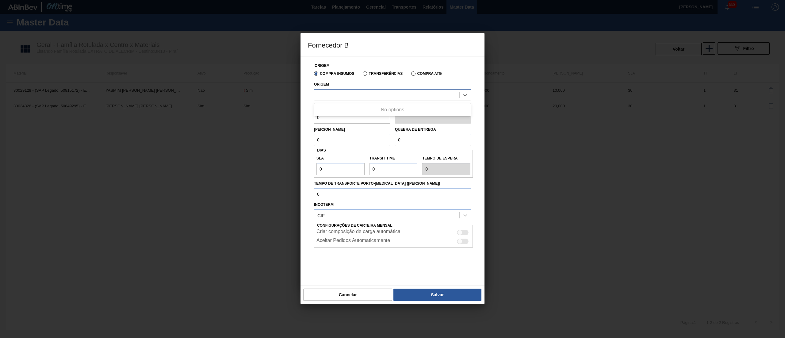
click at [357, 97] on div at bounding box center [386, 94] width 145 height 9
click at [366, 299] on button "Cancelar" at bounding box center [348, 294] width 89 height 12
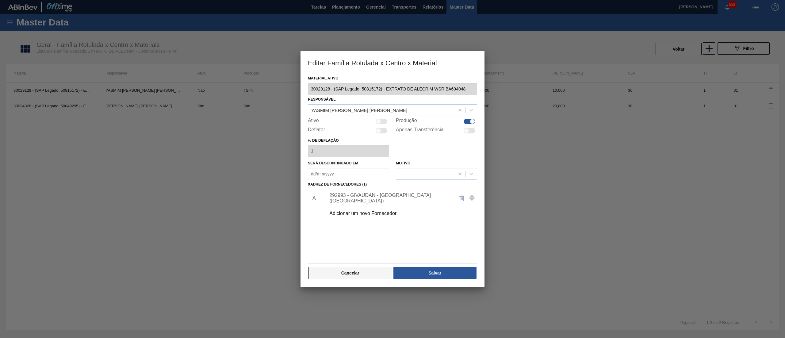
click at [365, 269] on button "Cancelar" at bounding box center [350, 273] width 84 height 12
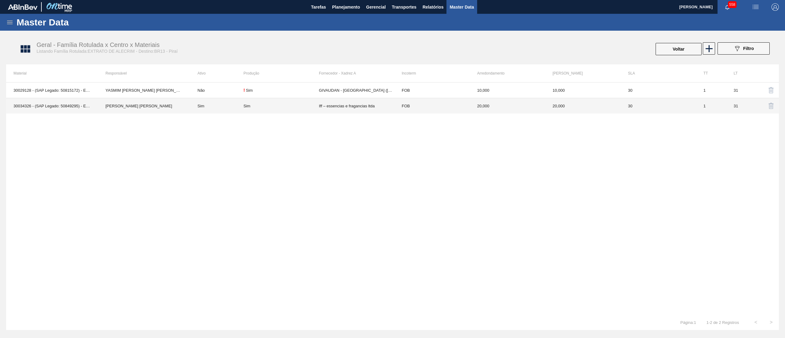
click at [362, 105] on td "Iff – essencias e fragancias ltda" at bounding box center [356, 106] width 75 height 16
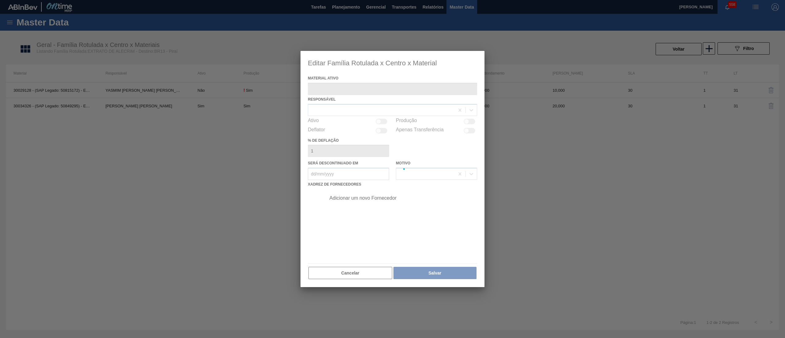
type ativo "30034326 - (SAP Legado: 50849295) - EXT ALECRIM GUARD AQUAROX4927 20KG"
checkbox input "true"
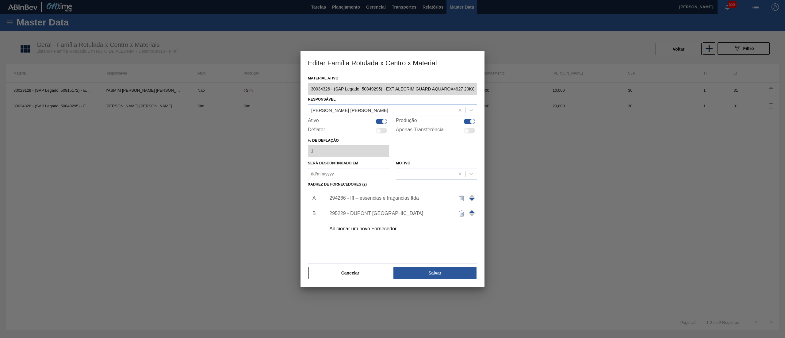
click at [365, 230] on div "Adicionar um novo Fornecedor" at bounding box center [389, 229] width 120 height 6
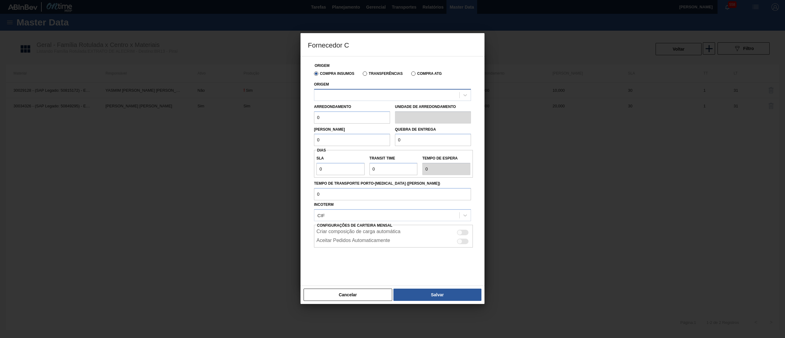
click at [364, 89] on div "Origem" at bounding box center [392, 90] width 157 height 21
click at [365, 94] on div at bounding box center [386, 94] width 145 height 9
click at [347, 292] on button "Cancelar" at bounding box center [348, 294] width 89 height 12
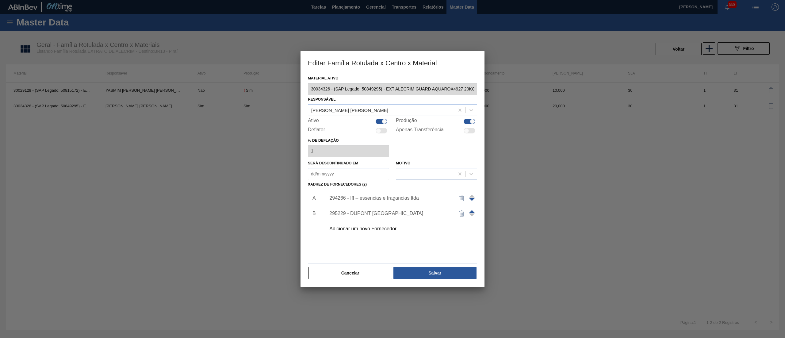
click at [370, 214] on div "295229 - DUPONT [GEOGRAPHIC_DATA]" at bounding box center [389, 214] width 120 height 6
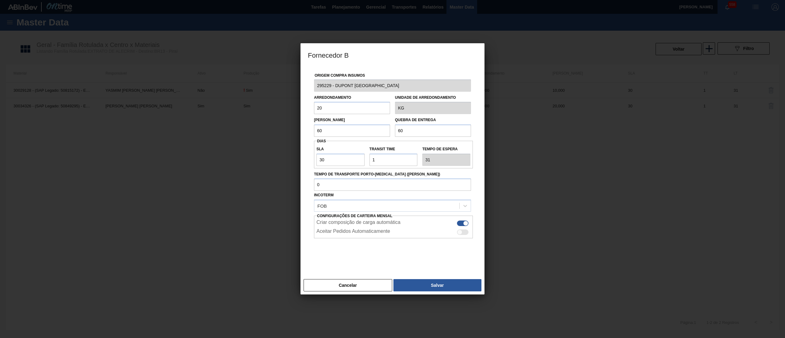
click at [308, 83] on div "Origem Compra Insumos 295229 - DUPONT [GEOGRAPHIC_DATA] Arredondamento 20 Unida…" at bounding box center [392, 167] width 169 height 203
